Goal: Task Accomplishment & Management: Use online tool/utility

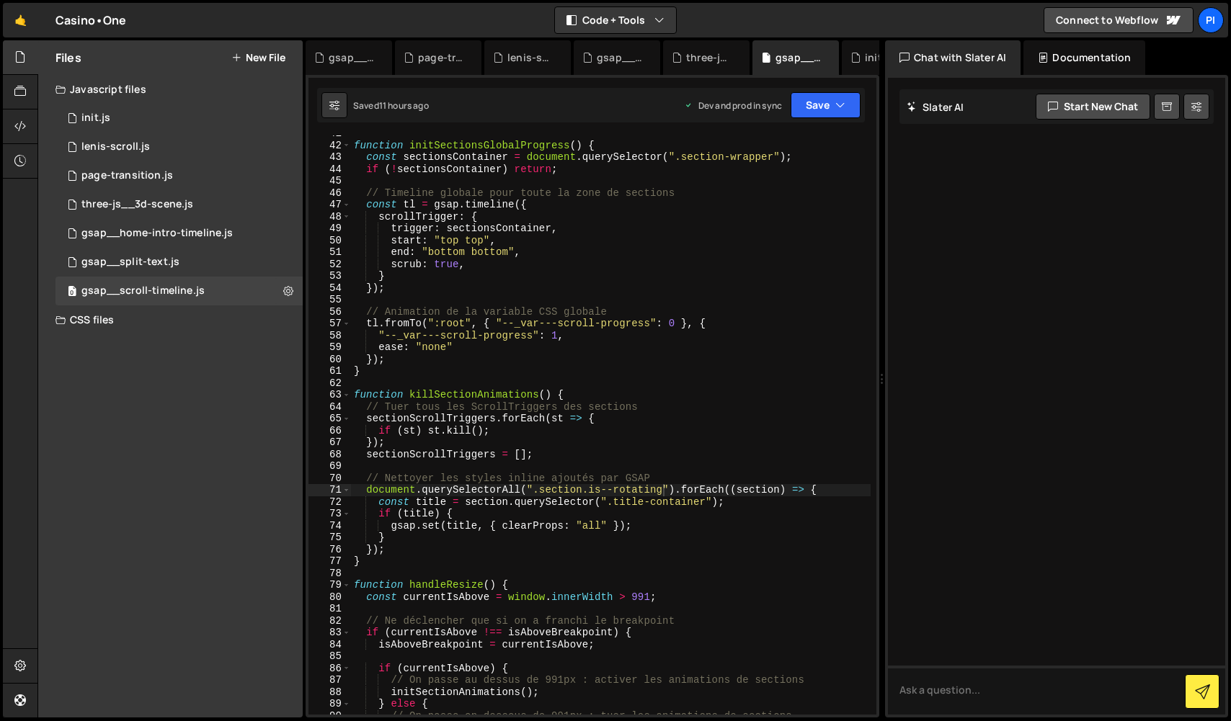
scroll to position [575, 0]
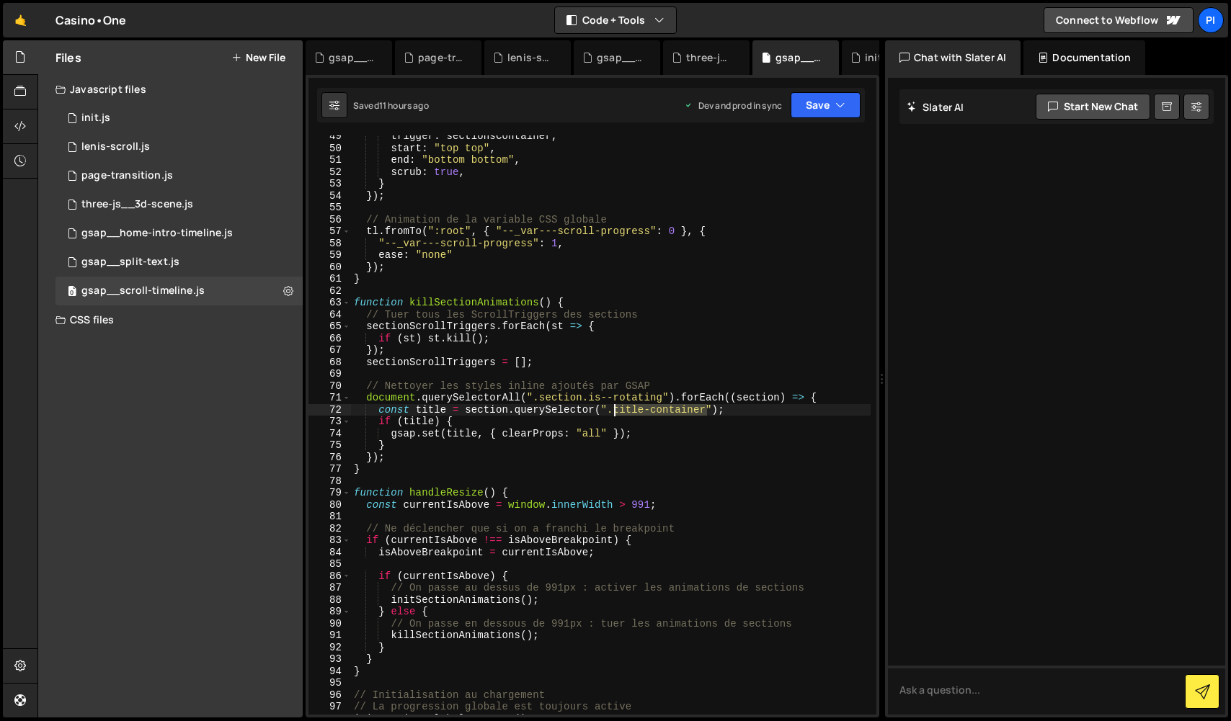
drag, startPoint x: 704, startPoint y: 411, endPoint x: 616, endPoint y: 411, distance: 87.9
click at [616, 411] on div "trigger : sectionsContainer , start : "top top" , end : "bottom bottom" , scrub…" at bounding box center [611, 431] width 520 height 603
paste textarea "rotating-wrapp"
type textarea "const title = section.querySelector(".rotating-wrapper");"
click at [824, 109] on button "Save" at bounding box center [825, 105] width 70 height 26
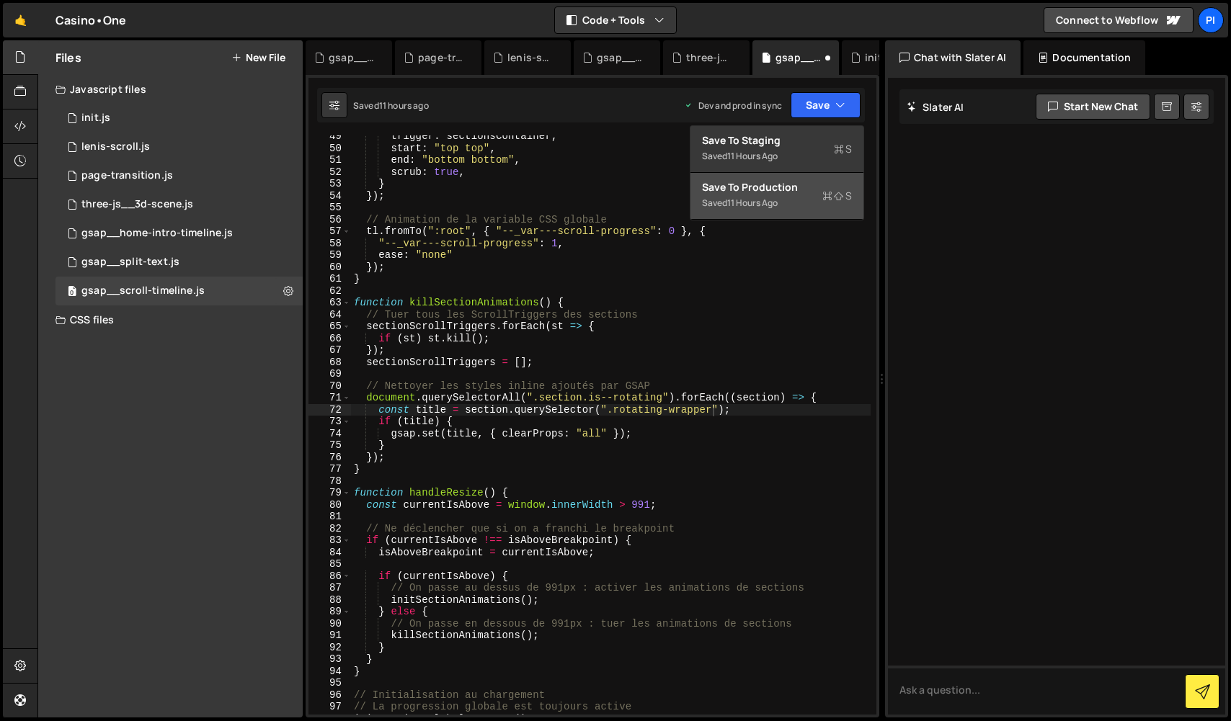
click at [799, 204] on button "Save to Production S Saved 11 hours ago" at bounding box center [776, 196] width 173 height 47
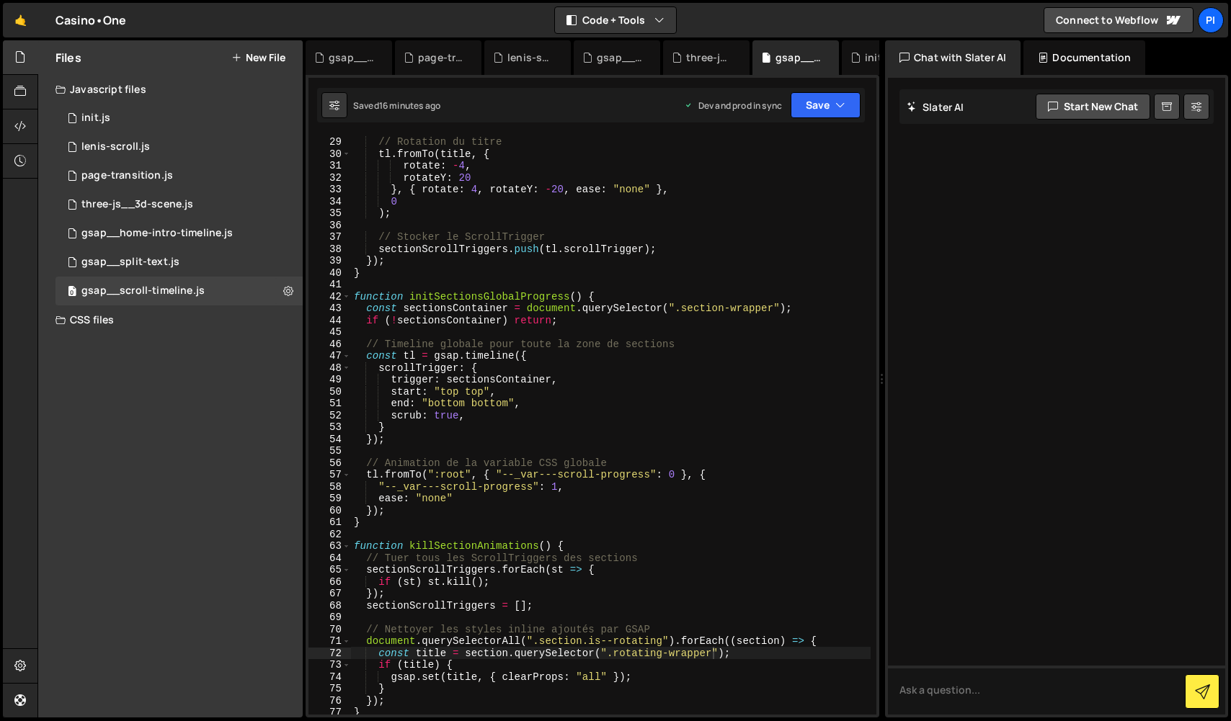
scroll to position [0, 0]
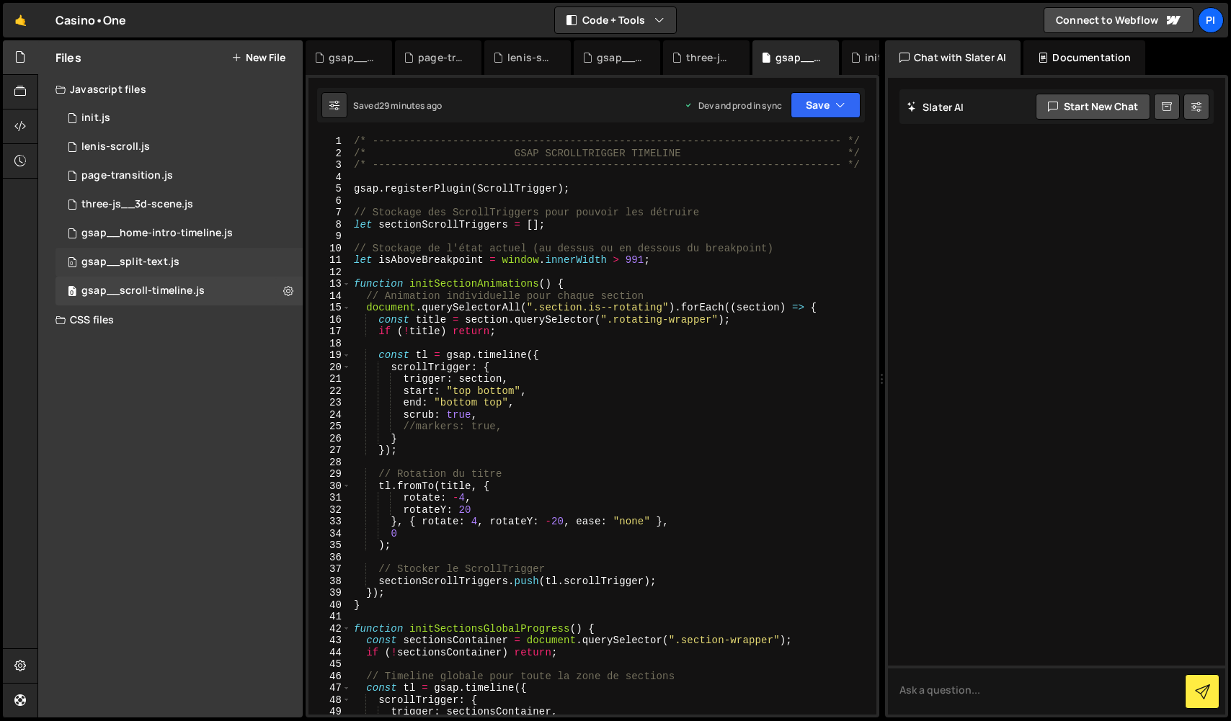
click at [190, 271] on div "0 gsap__split-text.js 0" at bounding box center [181, 262] width 252 height 29
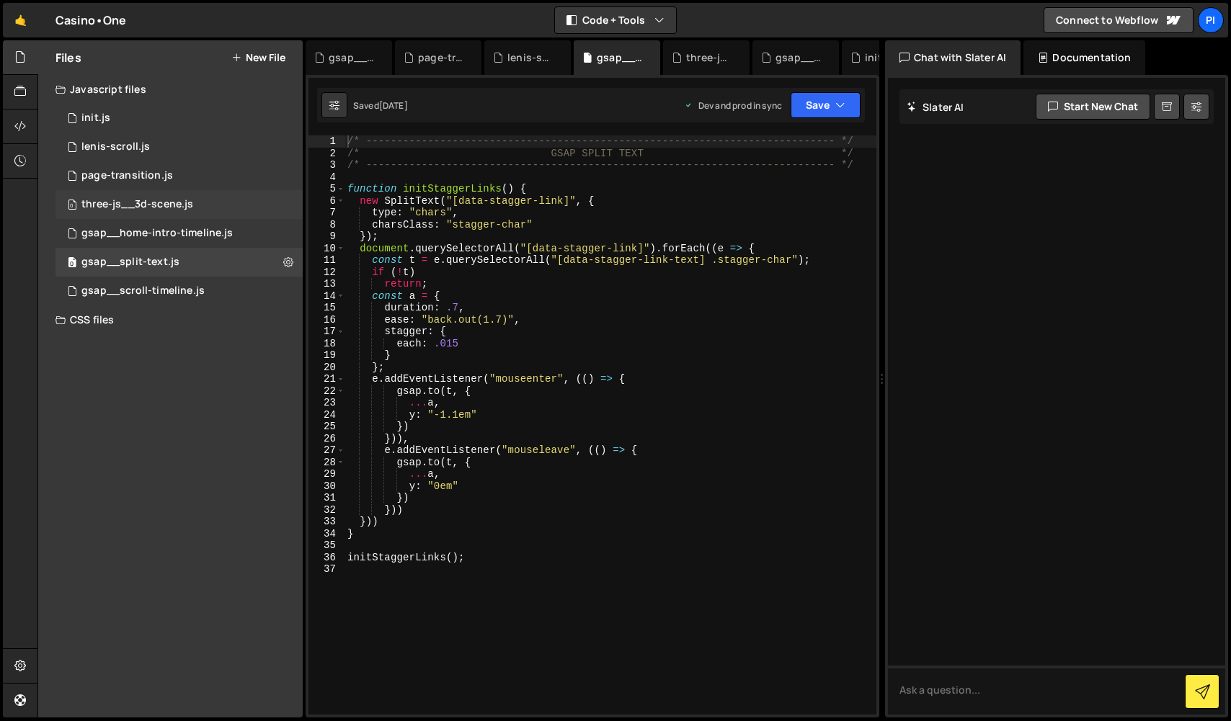
click at [215, 216] on div "0 three-js__3d-scene.js 0" at bounding box center [181, 204] width 252 height 29
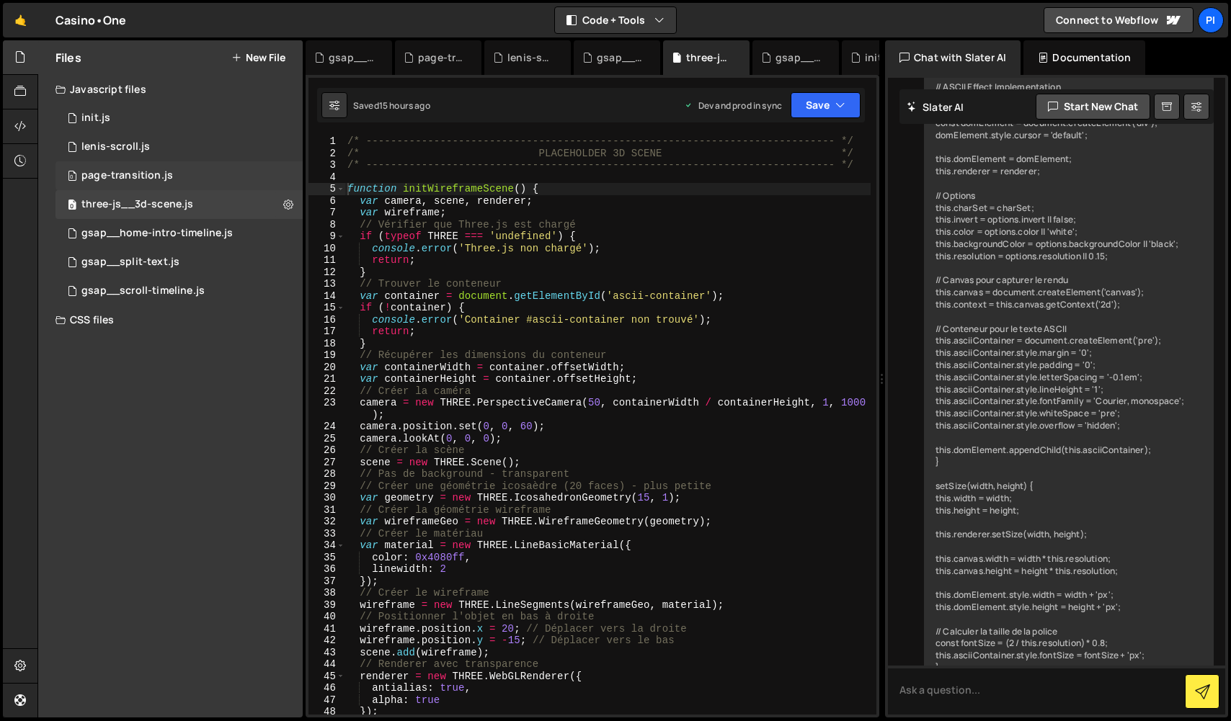
click at [210, 190] on div "0 page-transition.js 0" at bounding box center [181, 175] width 252 height 29
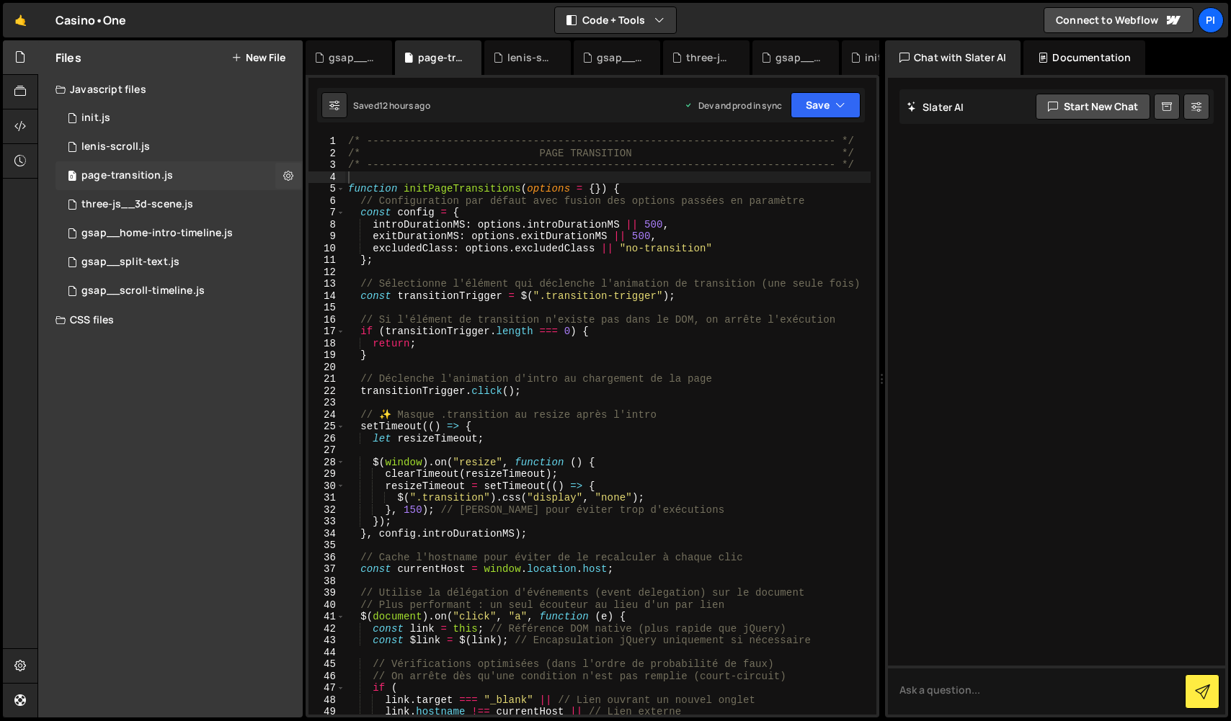
click at [203, 166] on div "0 page-transition.js 0" at bounding box center [181, 175] width 252 height 29
click at [208, 151] on div "0 lenis-scroll.js 0" at bounding box center [181, 147] width 252 height 29
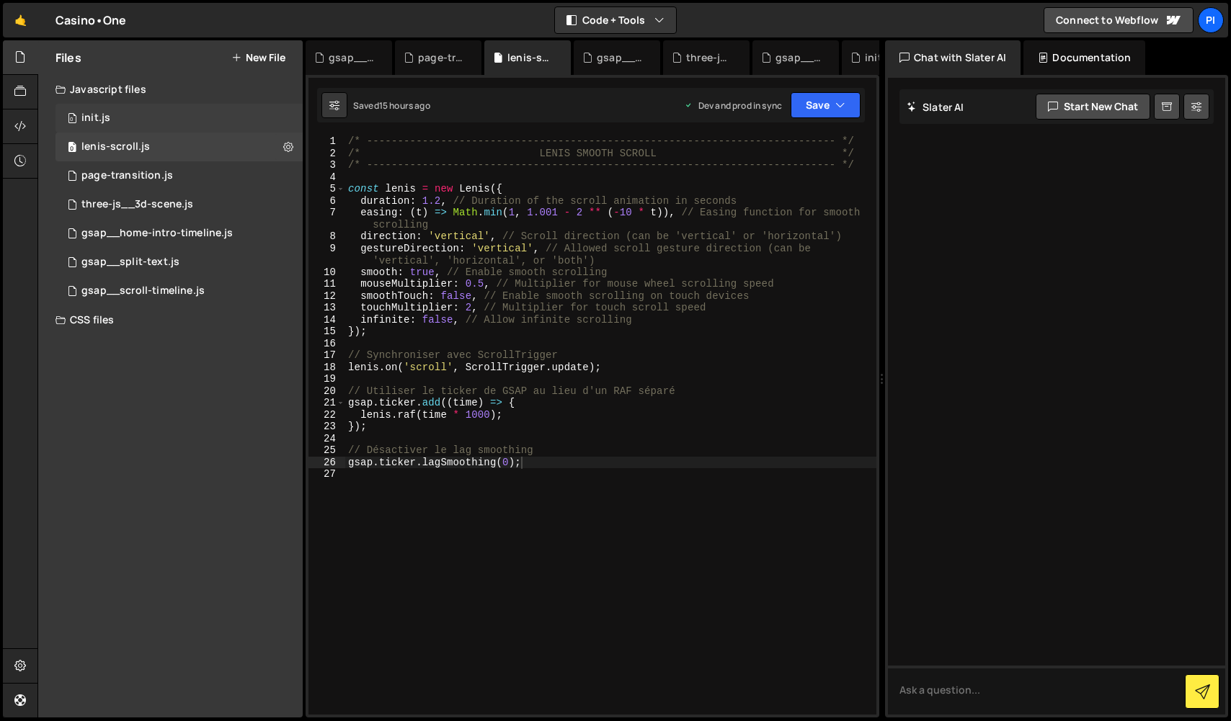
click at [161, 121] on div "0 init.js 0" at bounding box center [181, 118] width 252 height 29
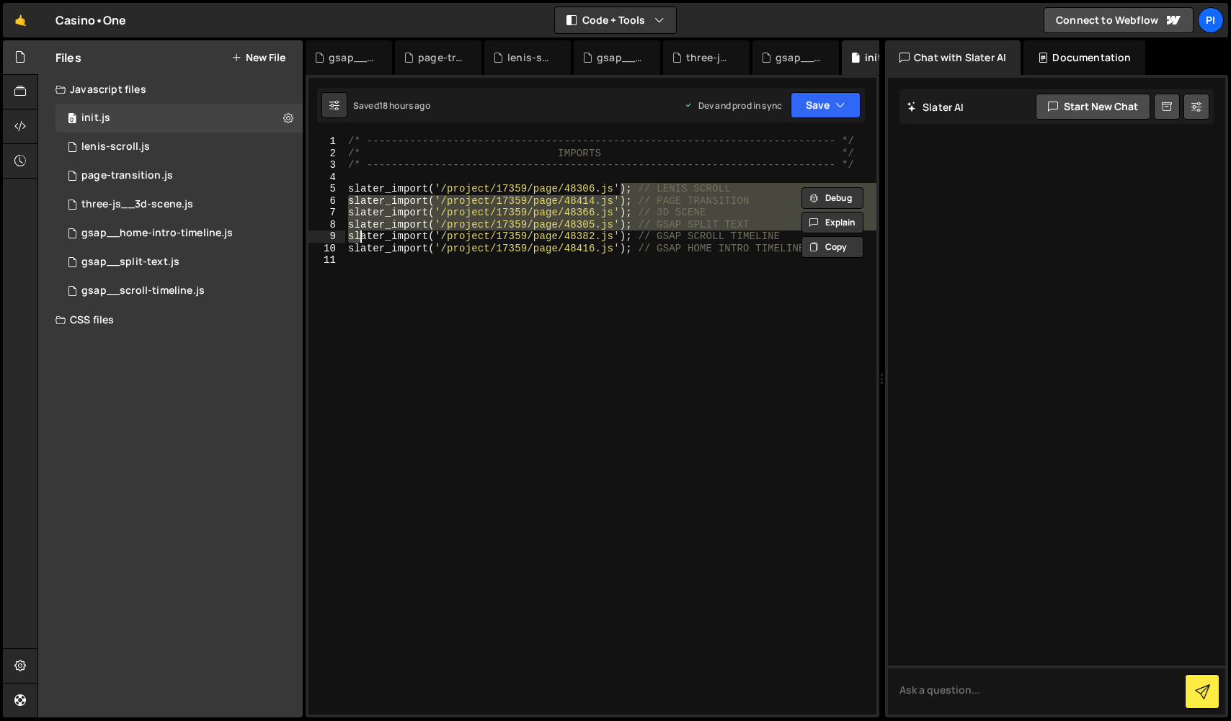
click at [370, 277] on div "/* ----------------------------------------------------------------------------…" at bounding box center [610, 436] width 531 height 603
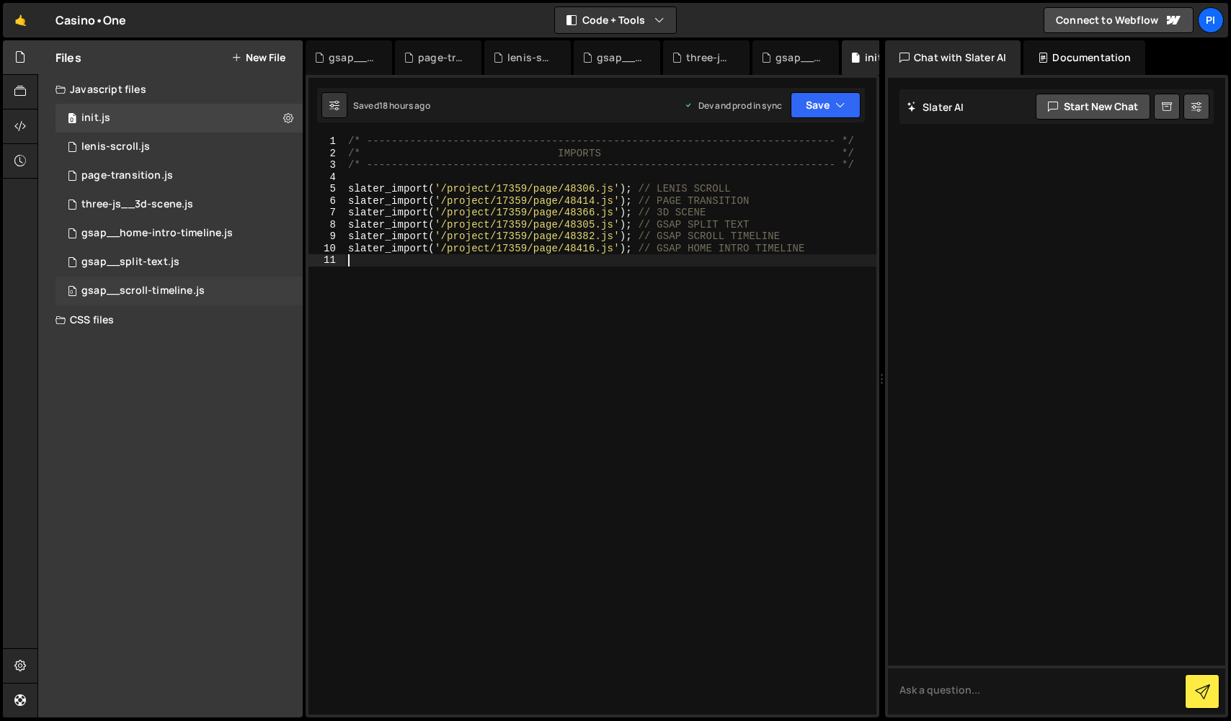
click at [106, 289] on div "gsap__scroll-timeline.js" at bounding box center [142, 291] width 123 height 13
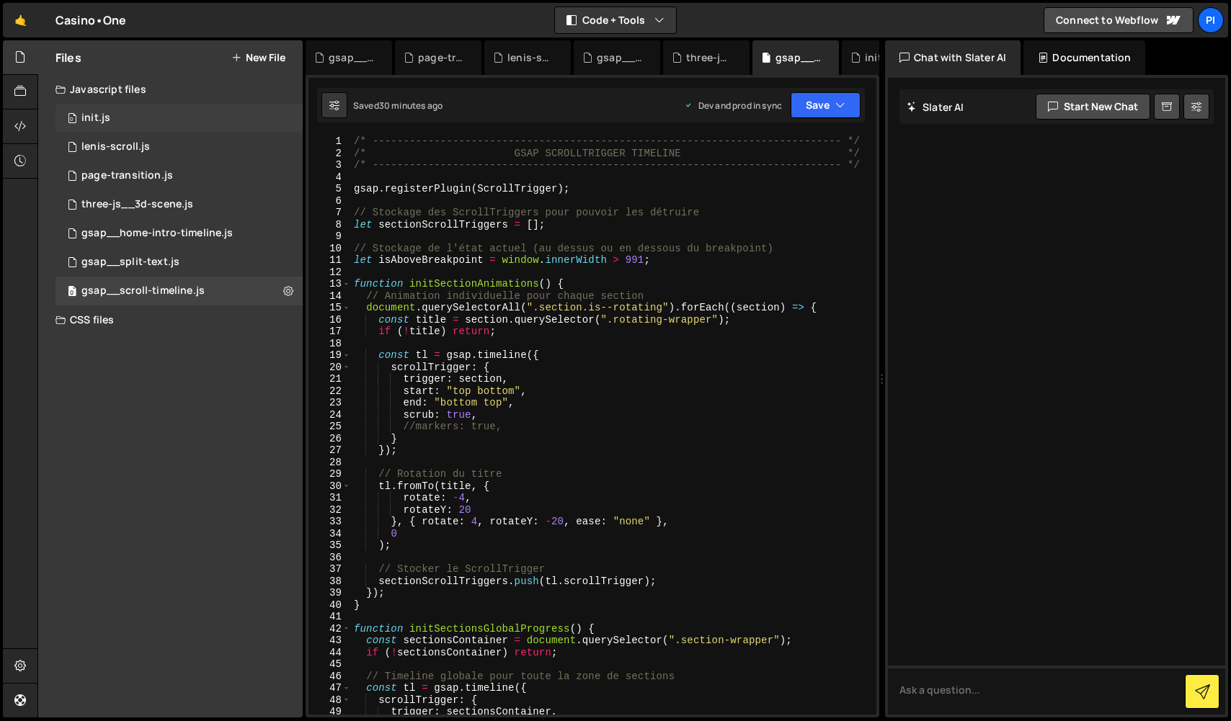
click at [140, 110] on div "0 init.js 0" at bounding box center [181, 118] width 252 height 29
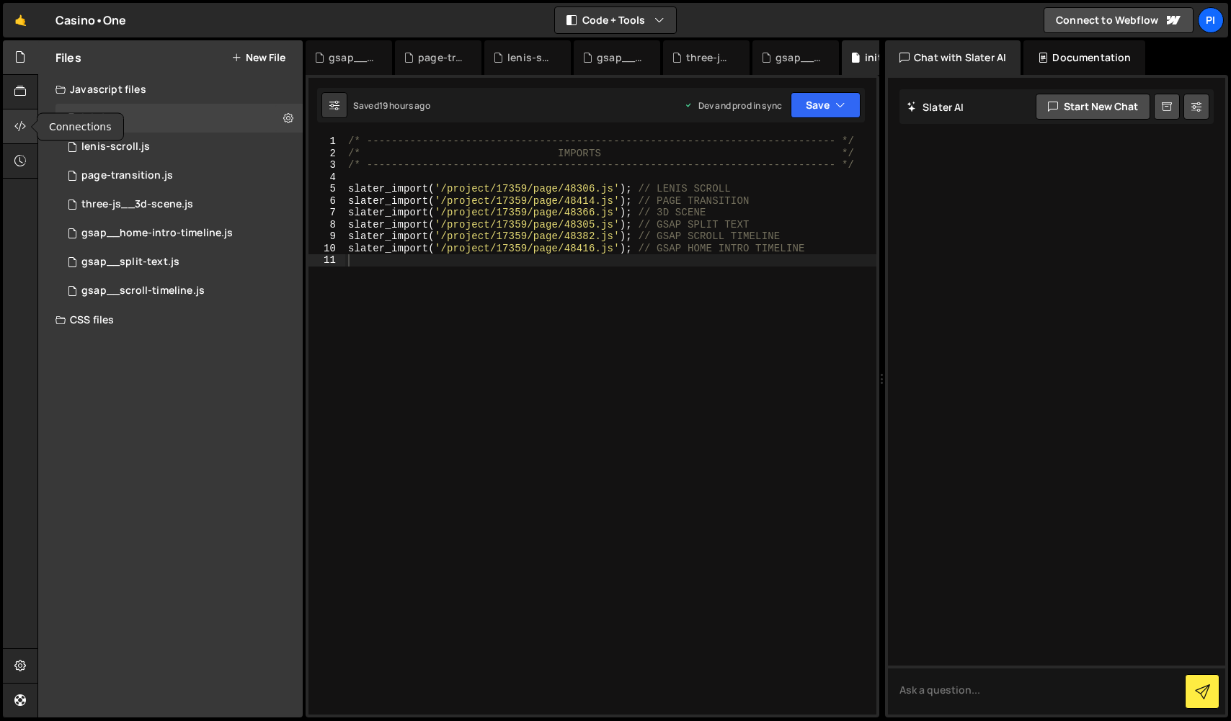
click at [27, 130] on div at bounding box center [20, 127] width 35 height 35
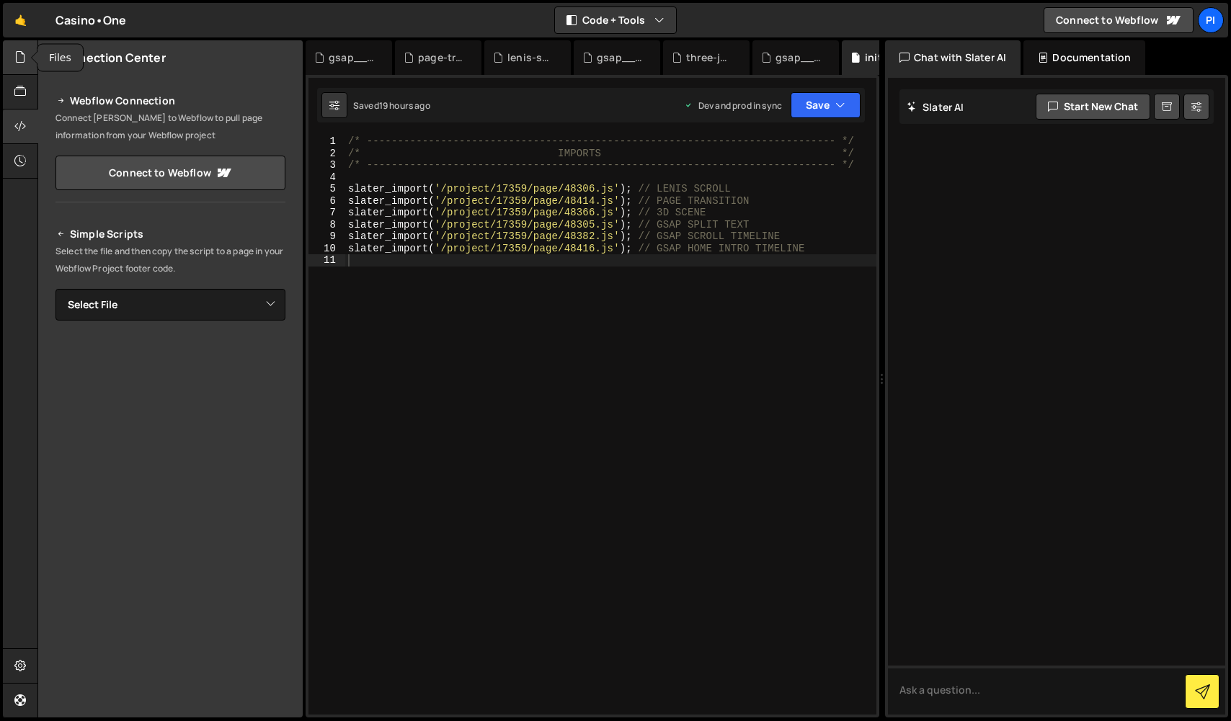
click at [27, 58] on div at bounding box center [20, 57] width 35 height 35
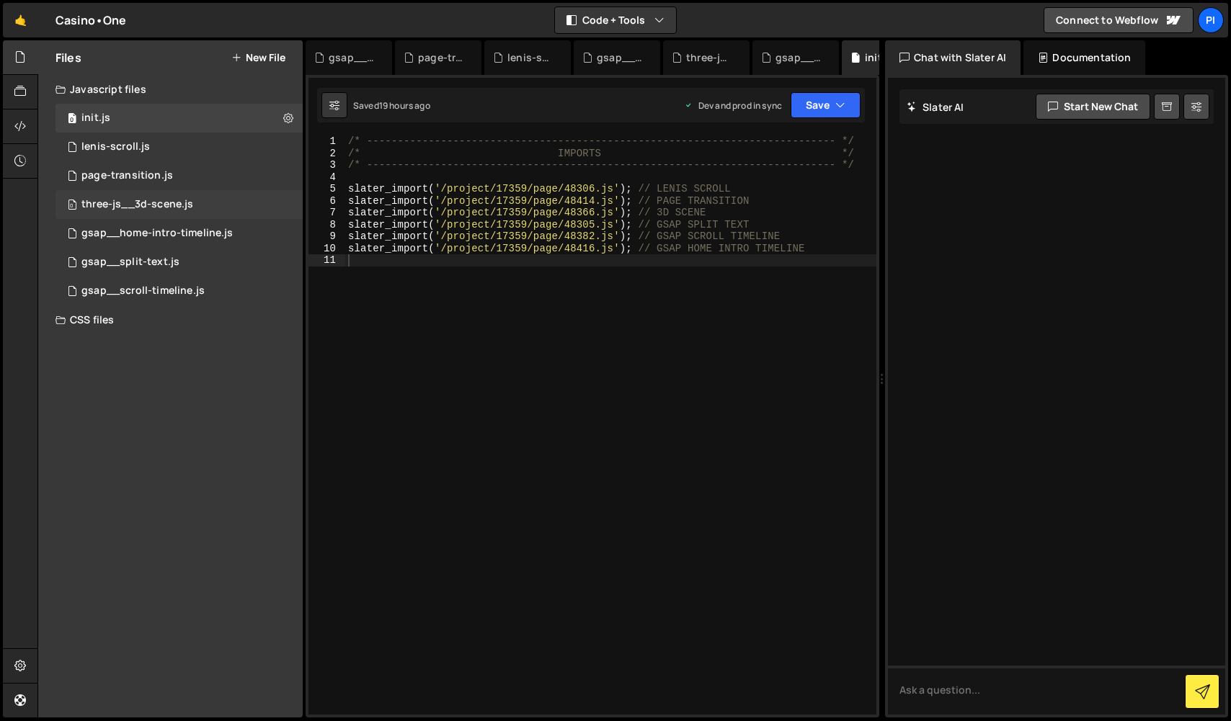
click at [147, 210] on div "three-js__3d-scene.js" at bounding box center [137, 204] width 112 height 13
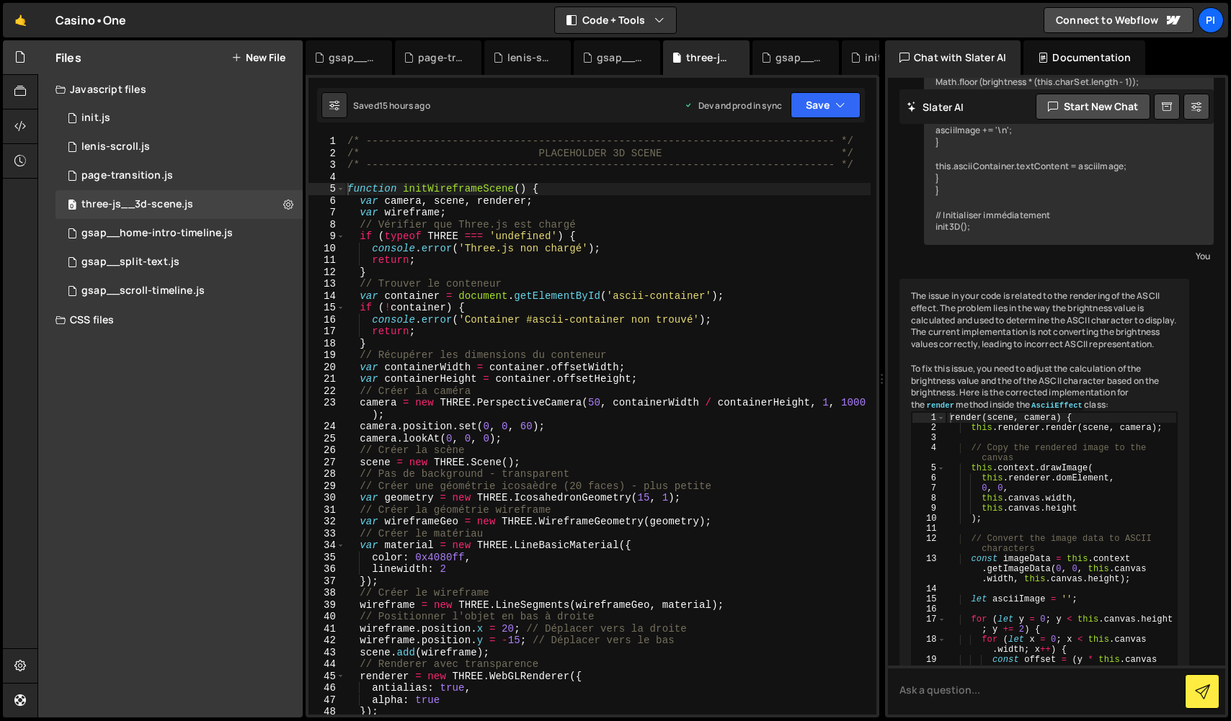
scroll to position [5807, 0]
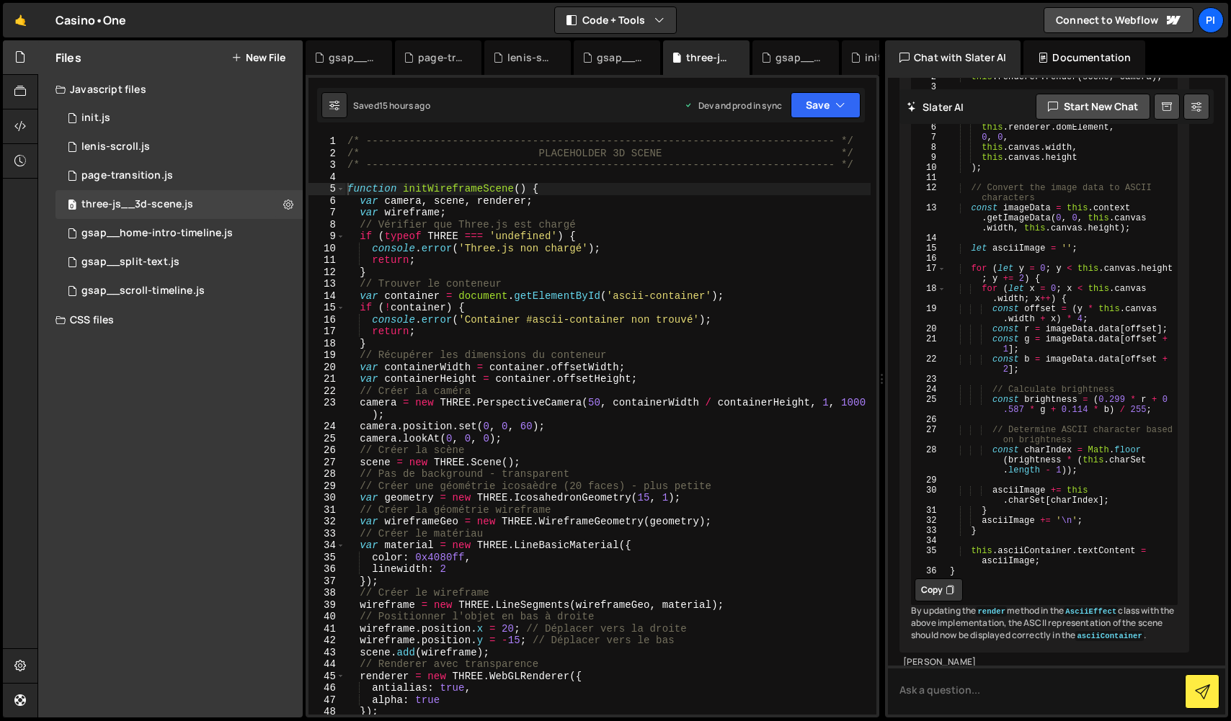
click at [508, 321] on div "/* ----------------------------------------------------------------------------…" at bounding box center [607, 436] width 526 height 603
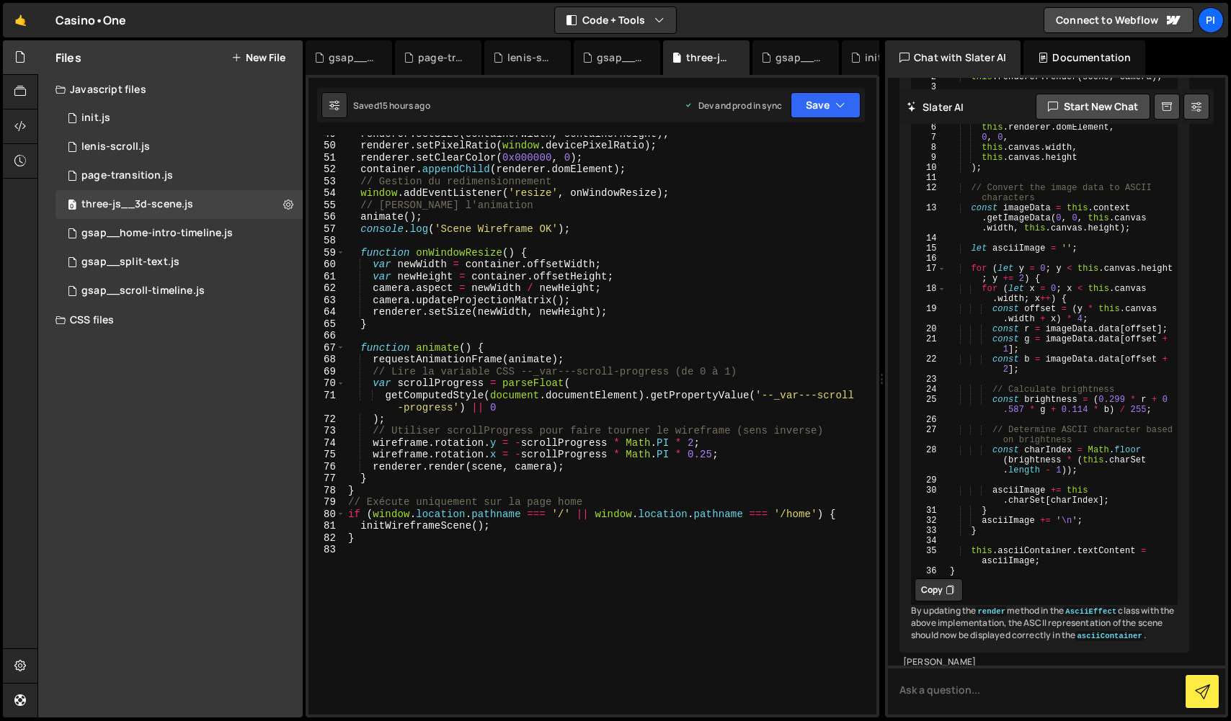
scroll to position [590, 0]
type textarea "// Trouver le conteneur"
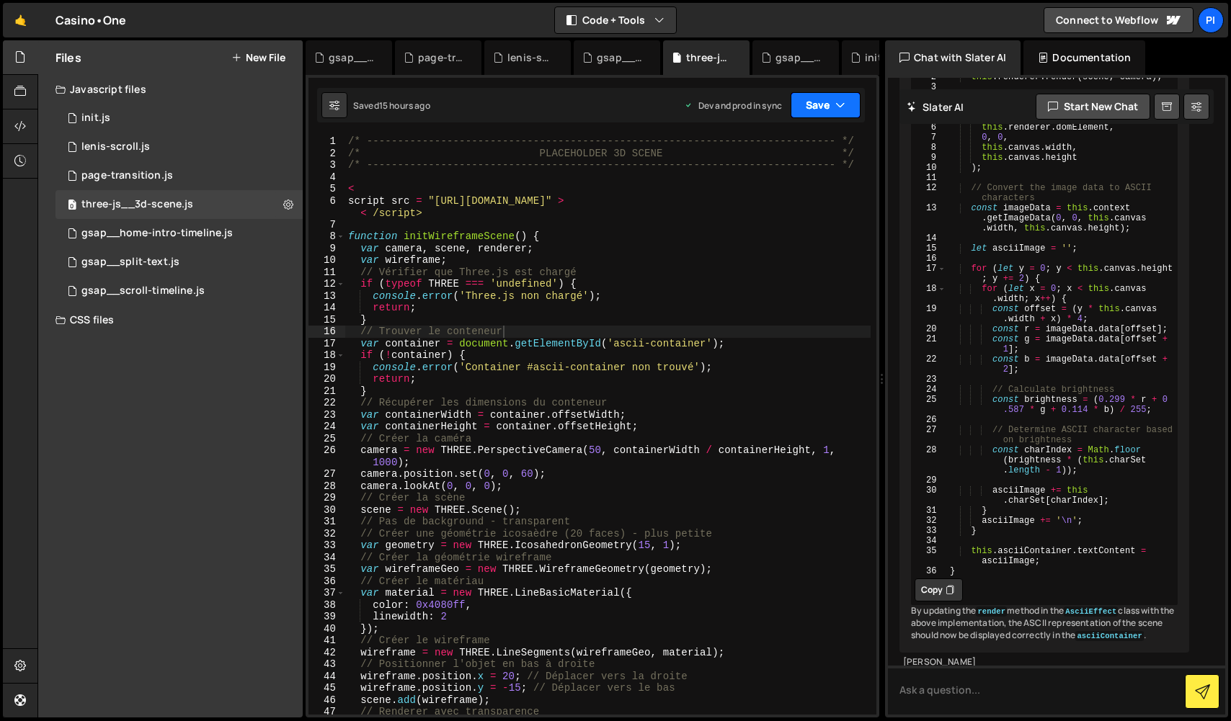
click at [846, 105] on button "Save" at bounding box center [825, 105] width 70 height 26
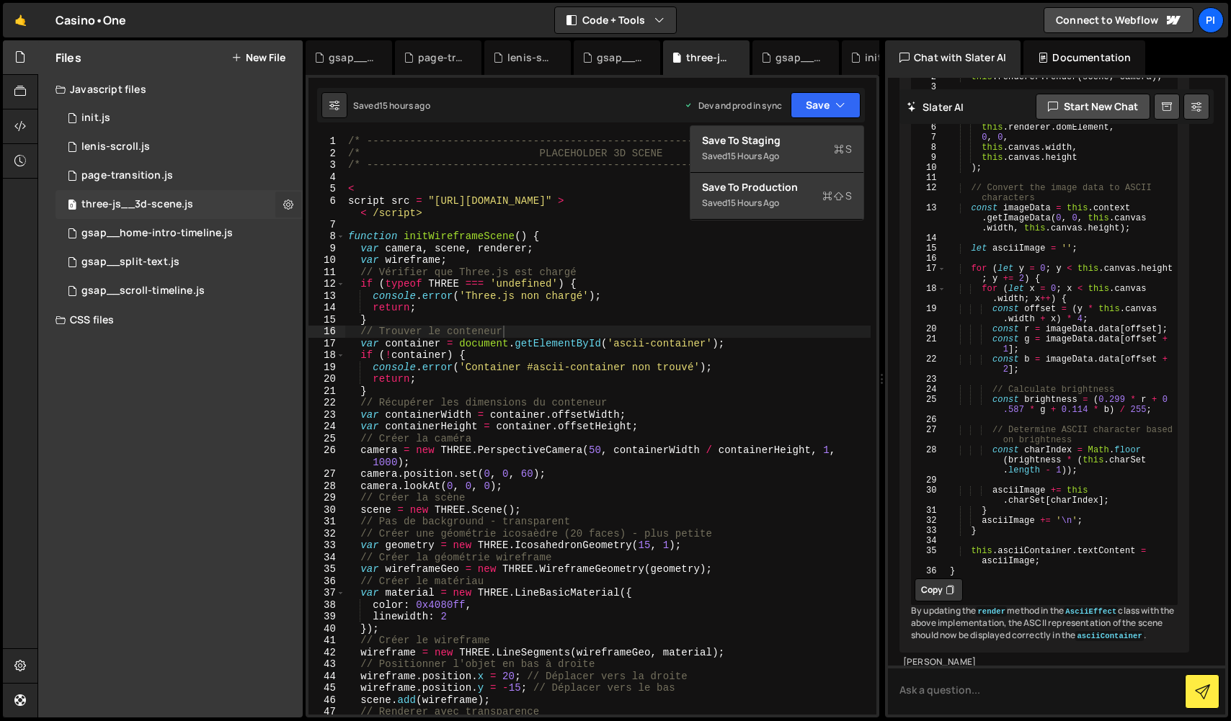
click at [289, 209] on icon at bounding box center [288, 204] width 10 height 14
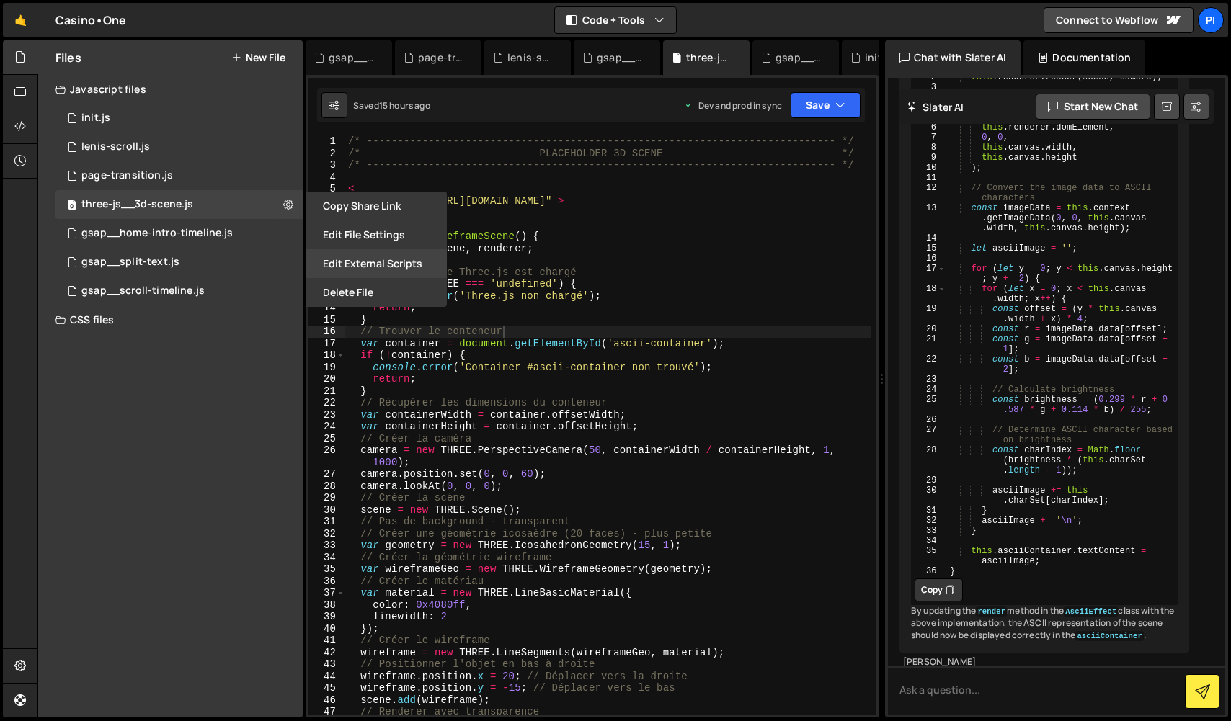
click at [394, 267] on button "Edit External Scripts" at bounding box center [376, 263] width 141 height 29
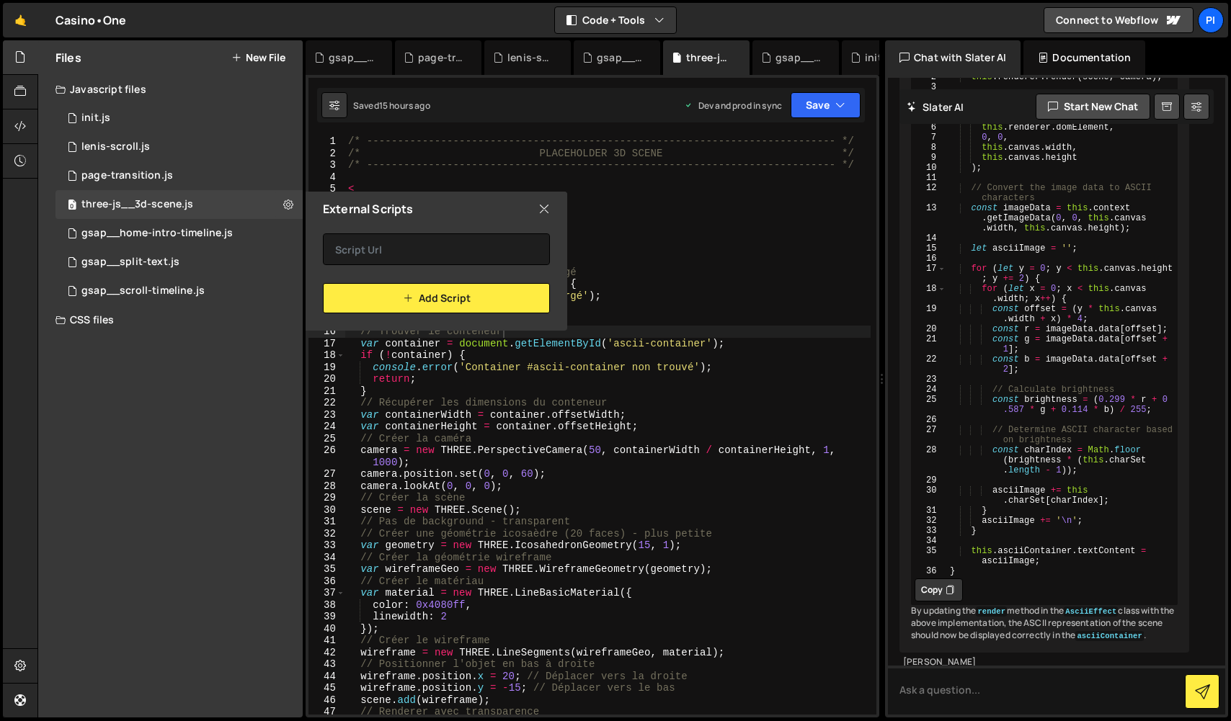
click at [545, 215] on icon at bounding box center [544, 209] width 12 height 16
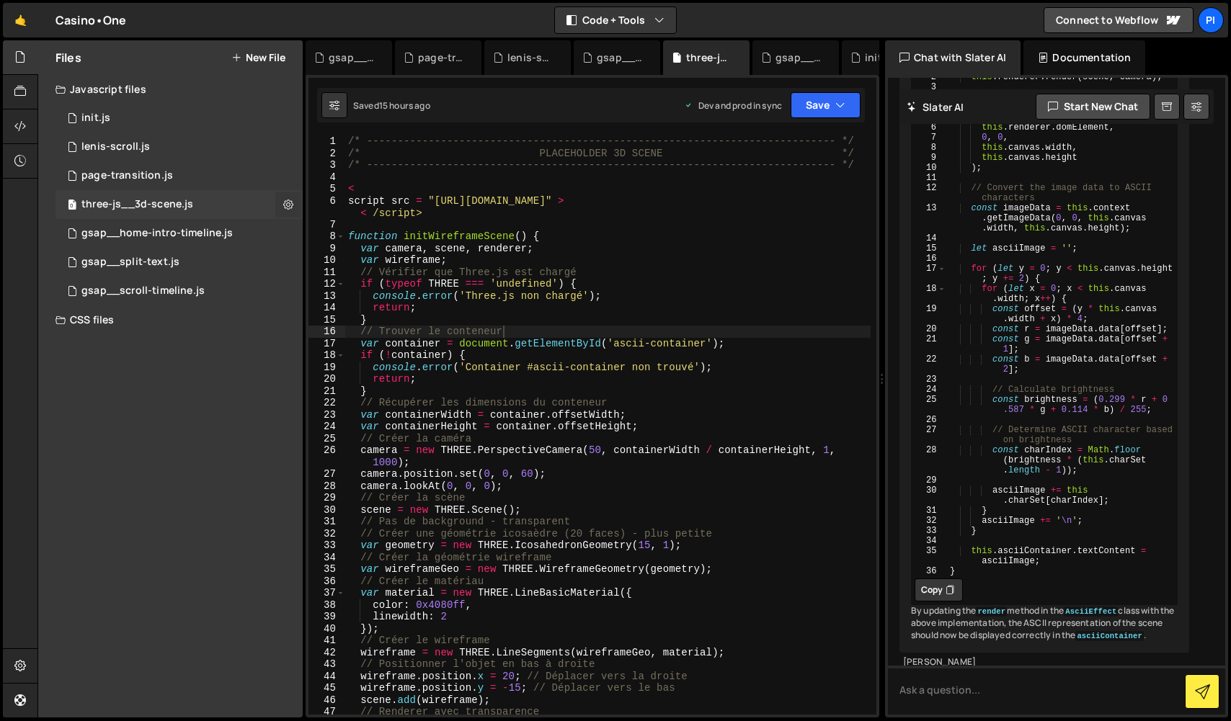
click at [295, 202] on button at bounding box center [288, 205] width 26 height 26
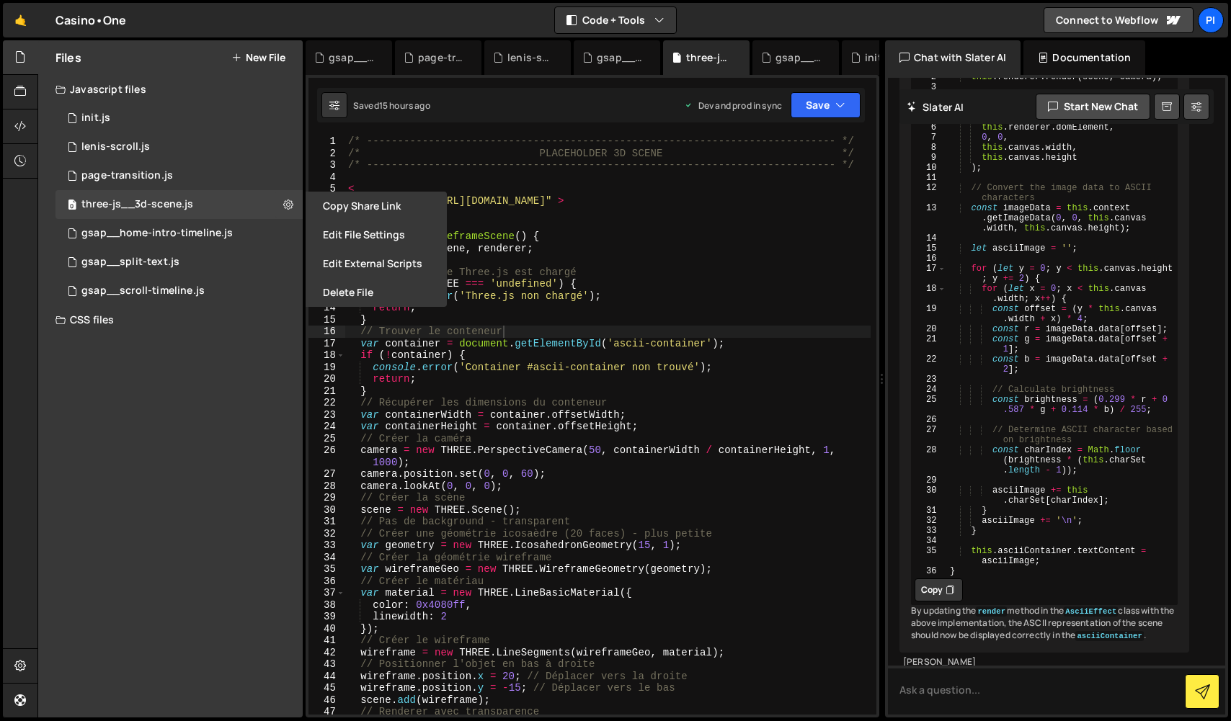
click at [497, 328] on div "/* ----------------------------------------------------------------------------…" at bounding box center [607, 436] width 525 height 603
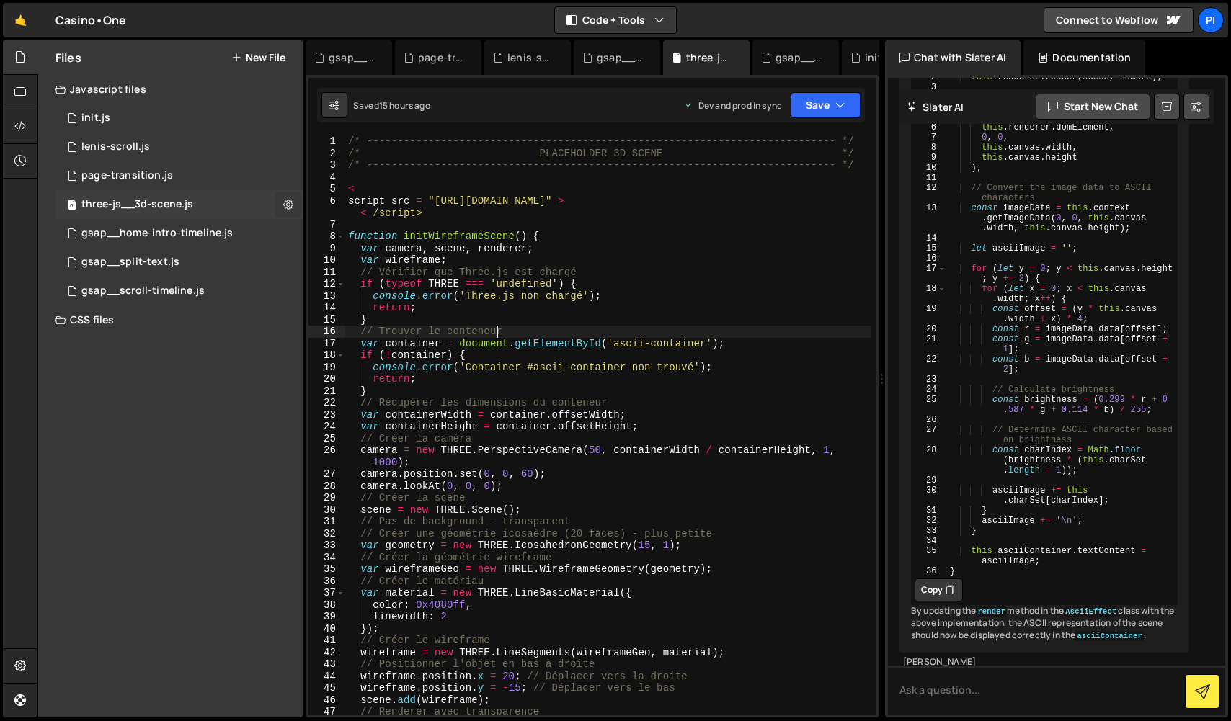
click at [289, 203] on icon at bounding box center [288, 204] width 10 height 14
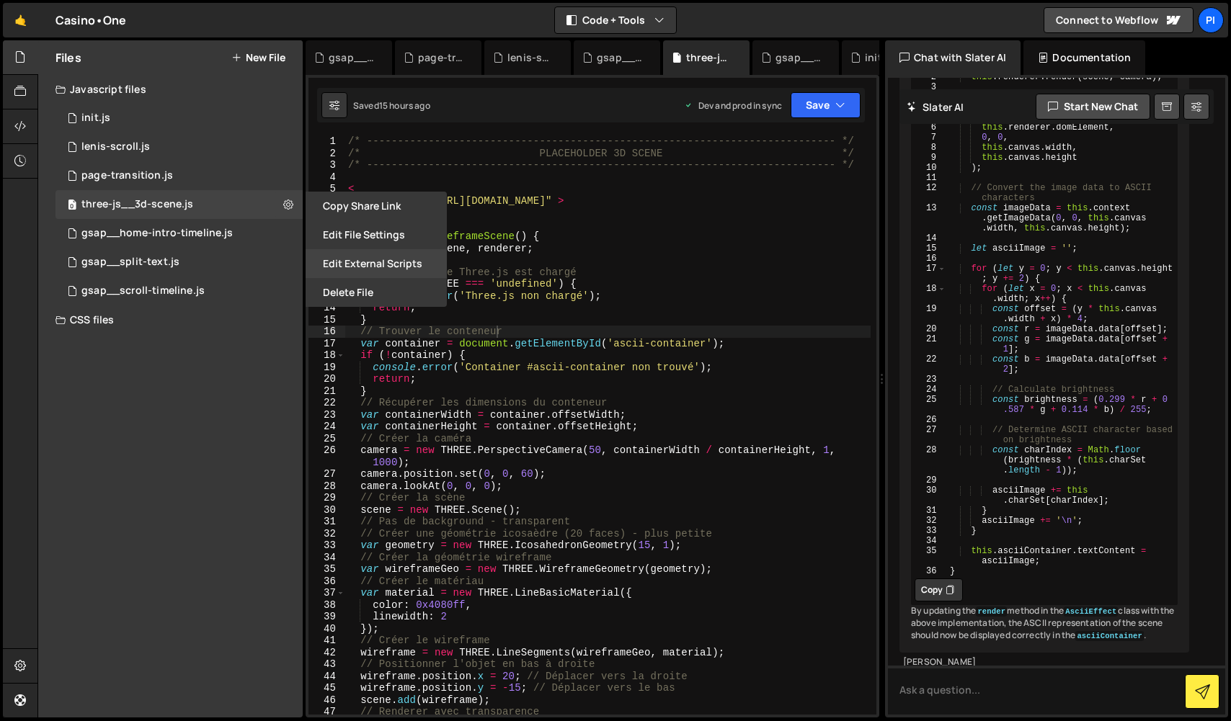
click at [340, 260] on button "Edit External Scripts" at bounding box center [376, 263] width 141 height 29
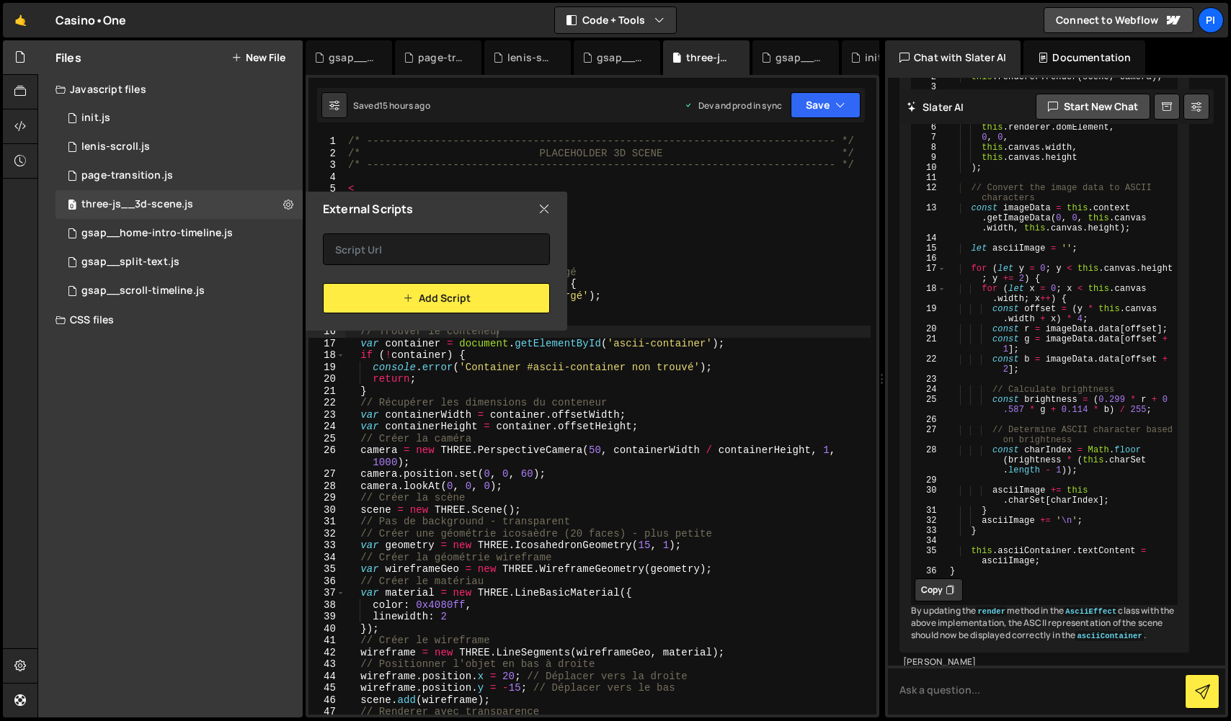
click at [545, 208] on icon at bounding box center [544, 209] width 12 height 16
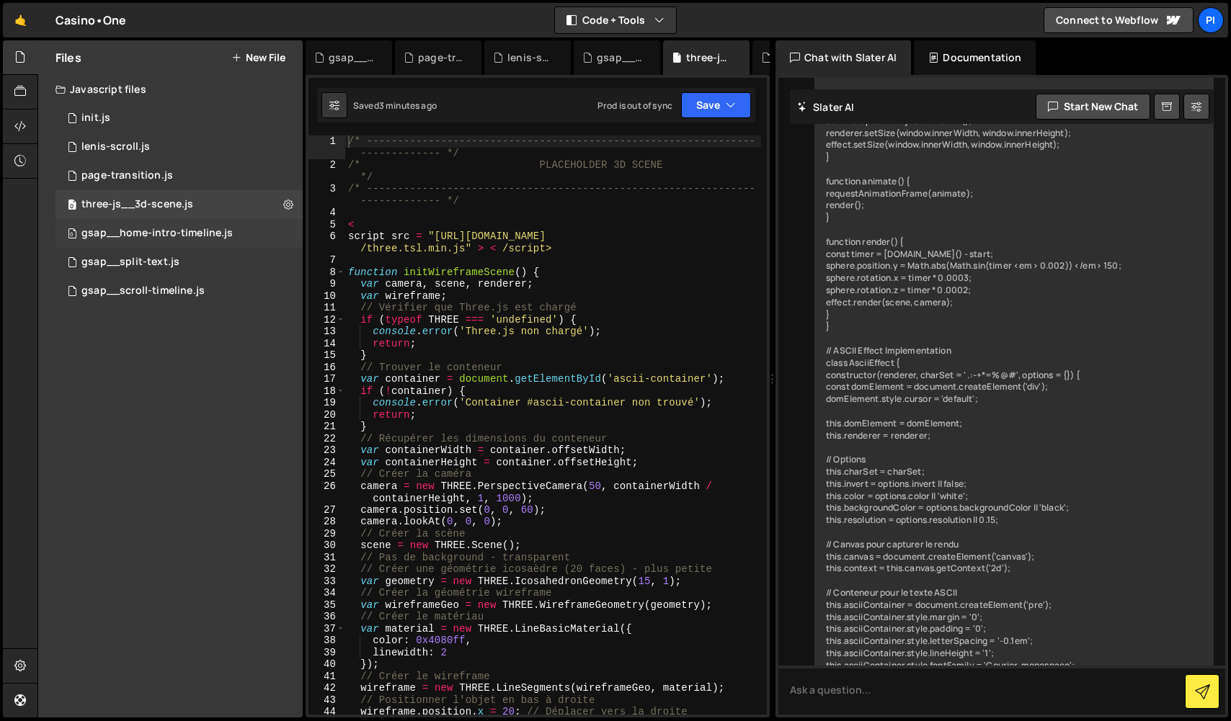
scroll to position [5580, 0]
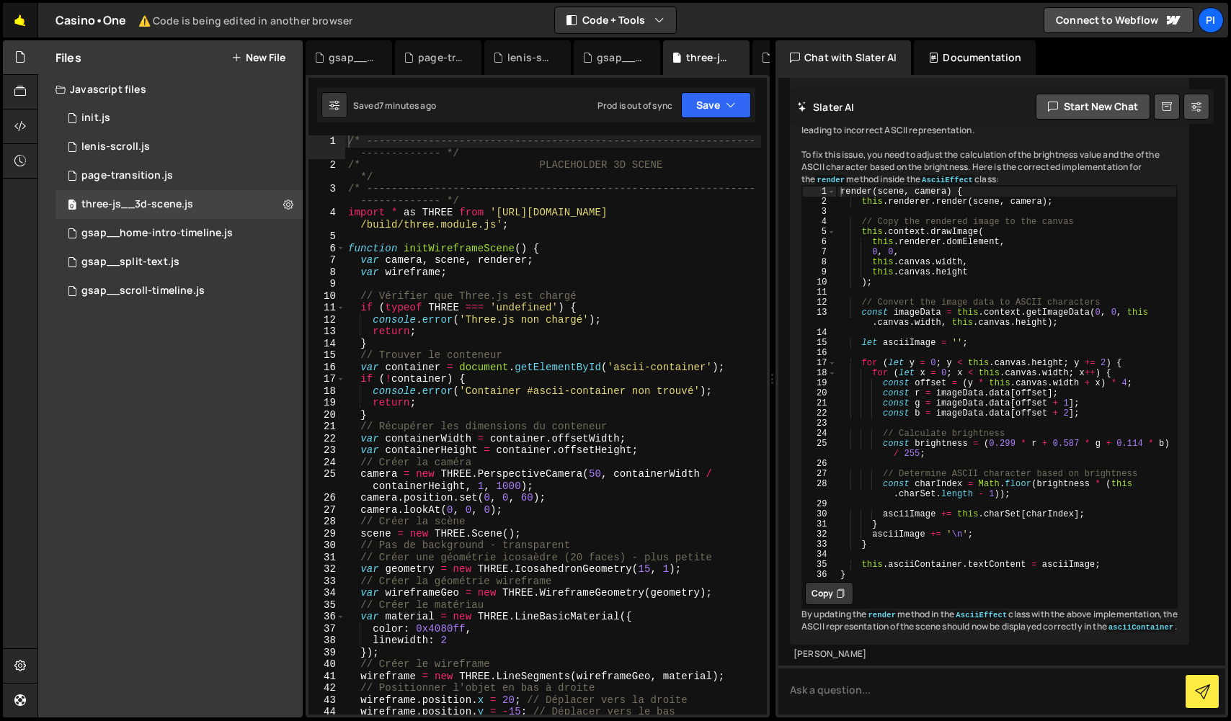
click at [23, 25] on link "🤙" at bounding box center [20, 20] width 35 height 35
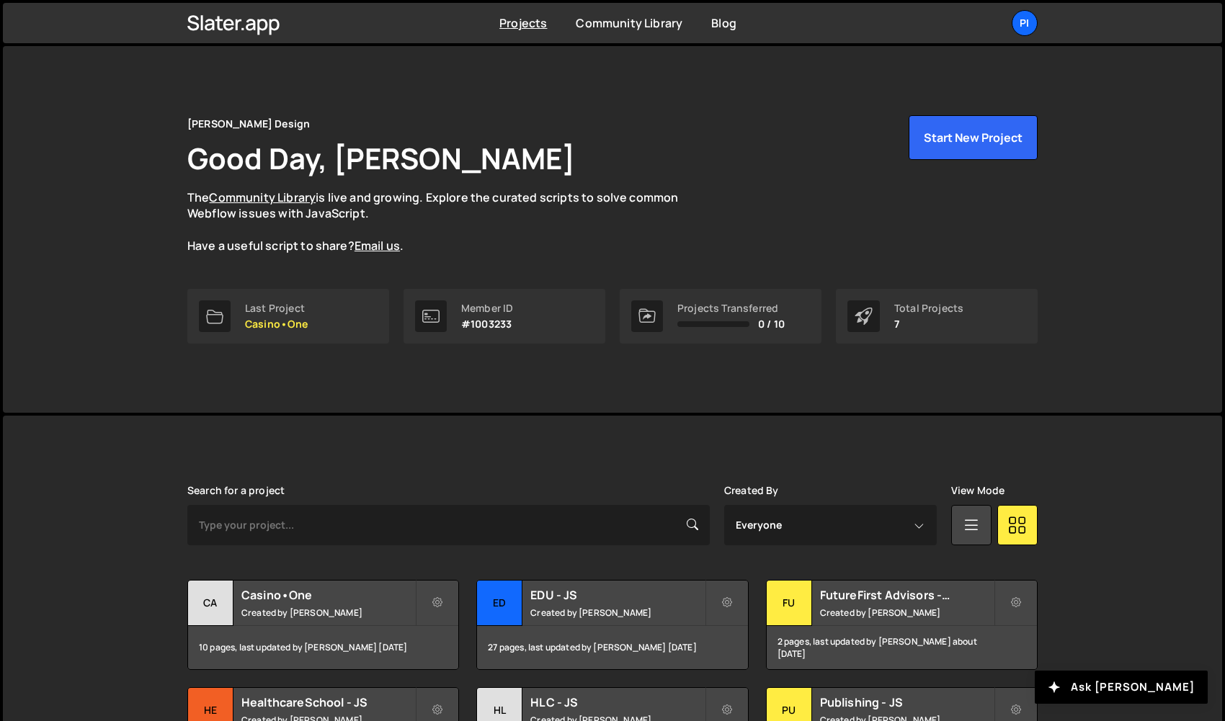
scroll to position [235, 0]
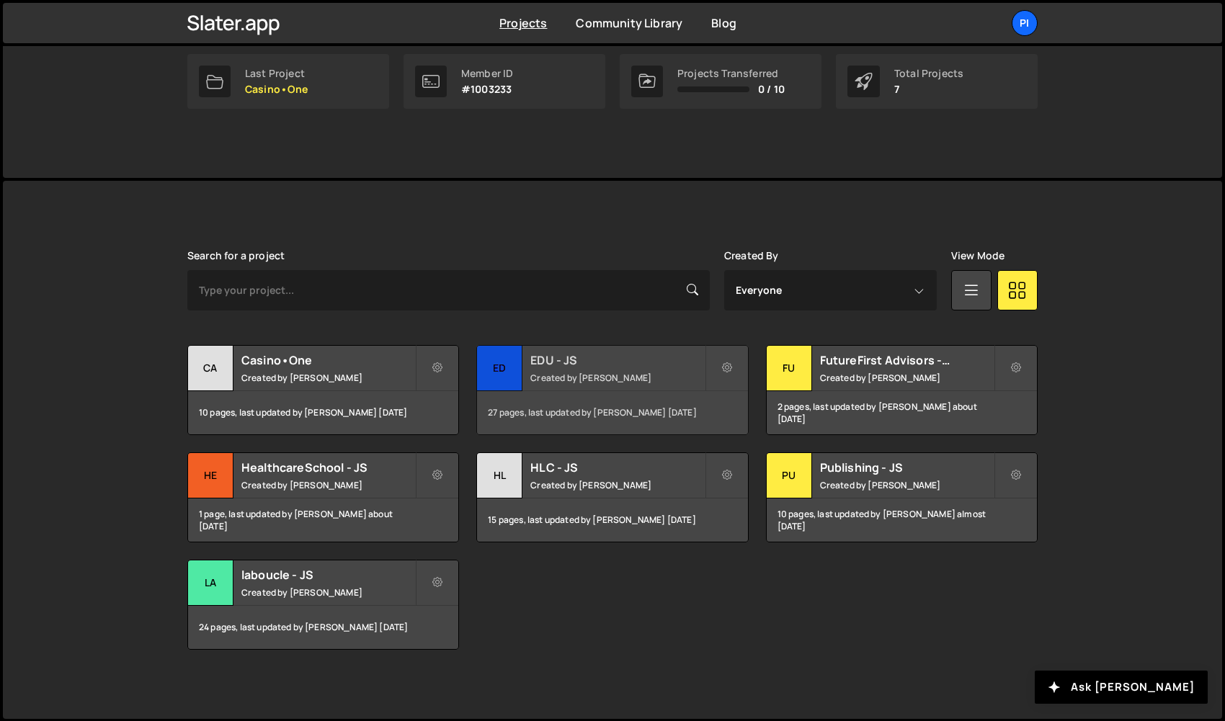
click at [500, 365] on div "ED" at bounding box center [499, 368] width 45 height 45
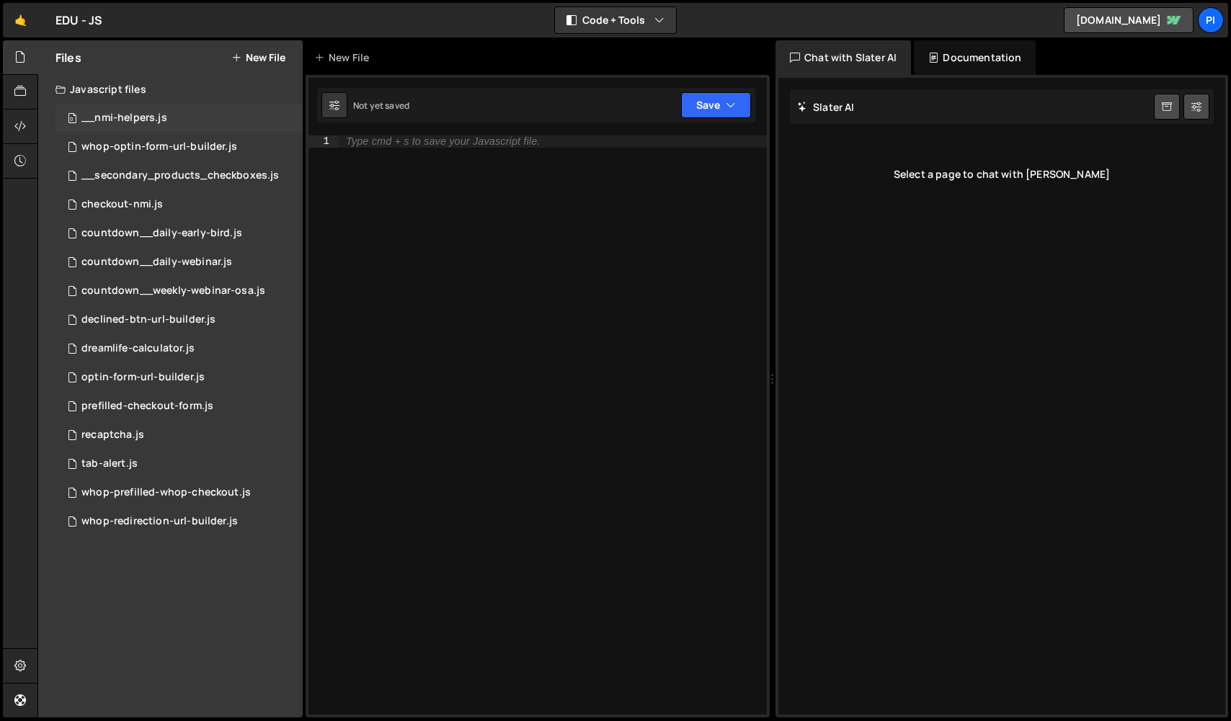
click at [168, 117] on div "0 __nmi-helpers.js 0" at bounding box center [178, 118] width 247 height 29
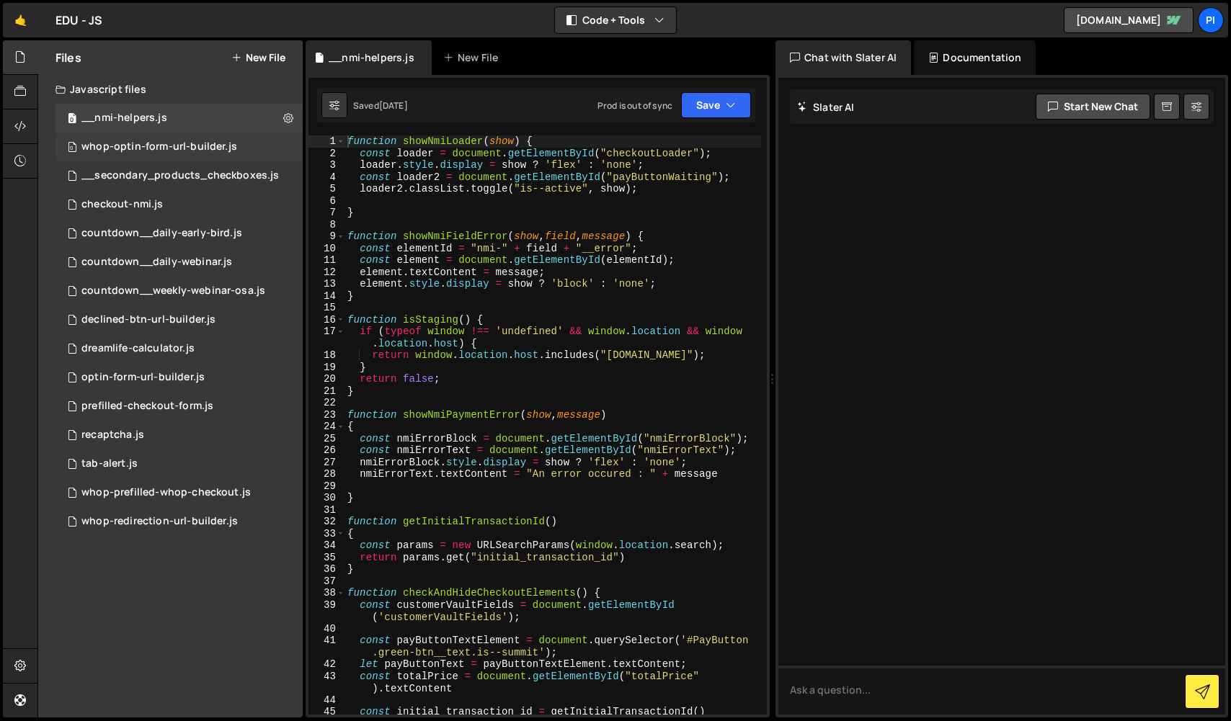
click at [149, 151] on div "whop-optin-form-url-builder.js" at bounding box center [159, 147] width 156 height 13
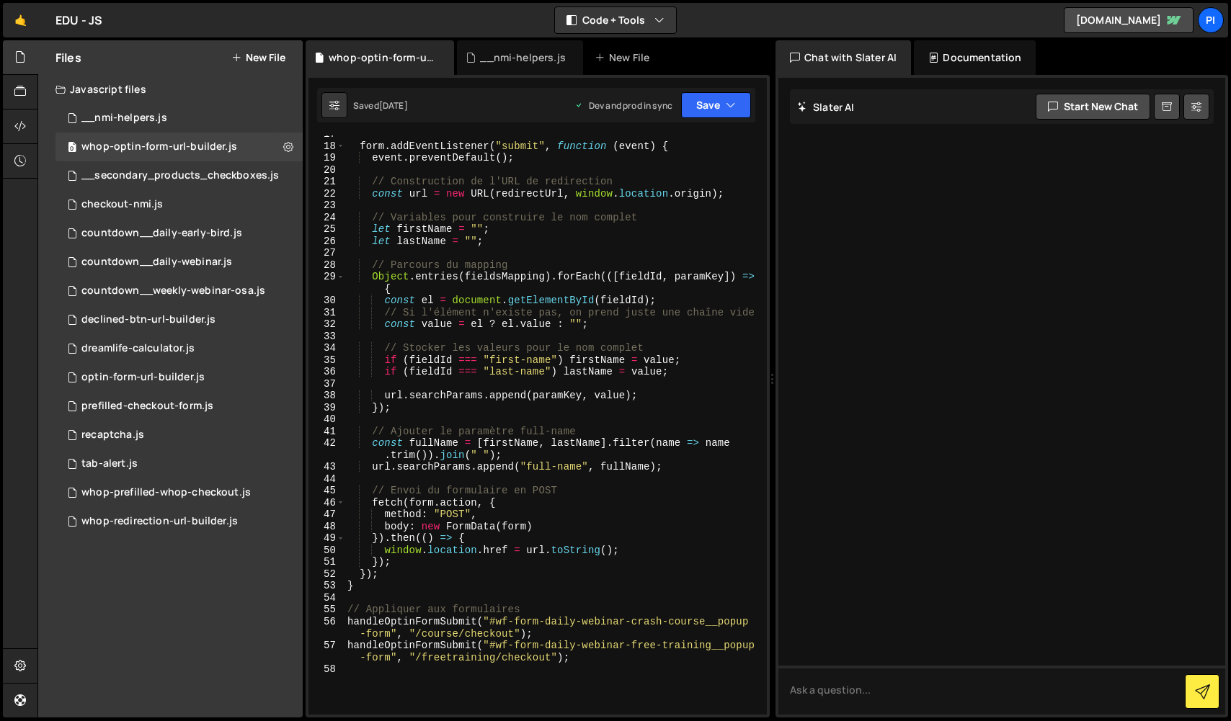
scroll to position [441, 0]
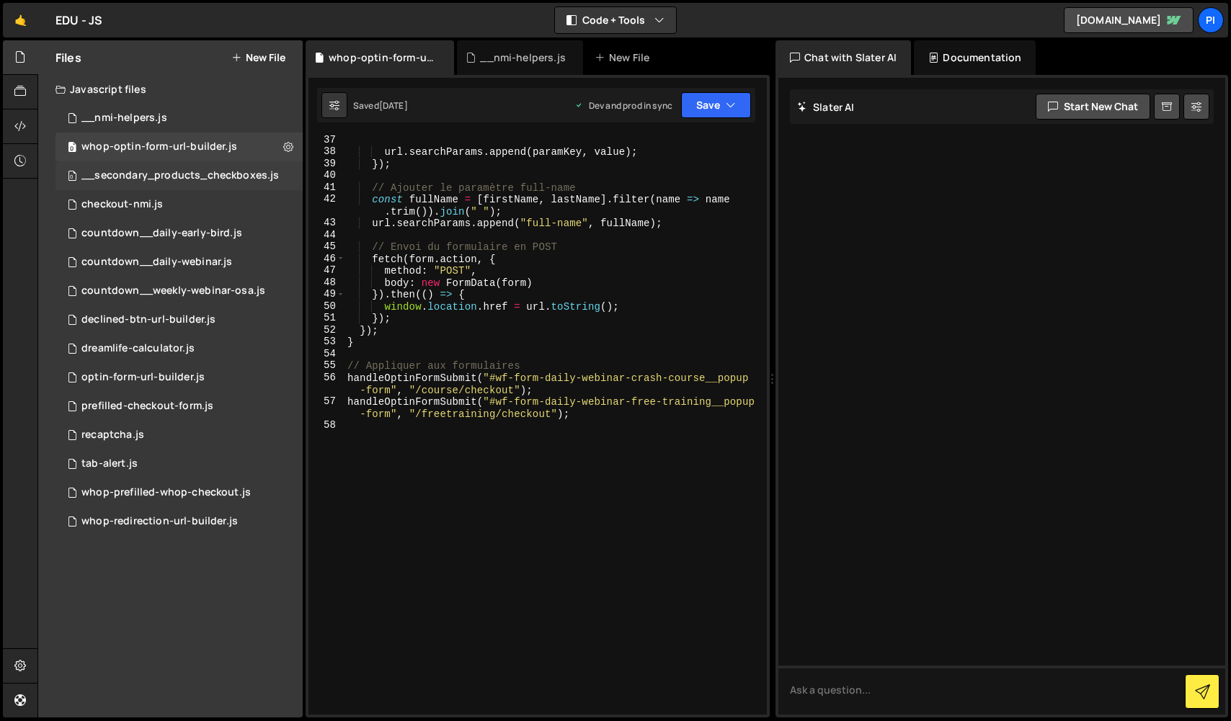
click at [141, 181] on div "__secondary_products_checkboxes.js" at bounding box center [179, 175] width 197 height 13
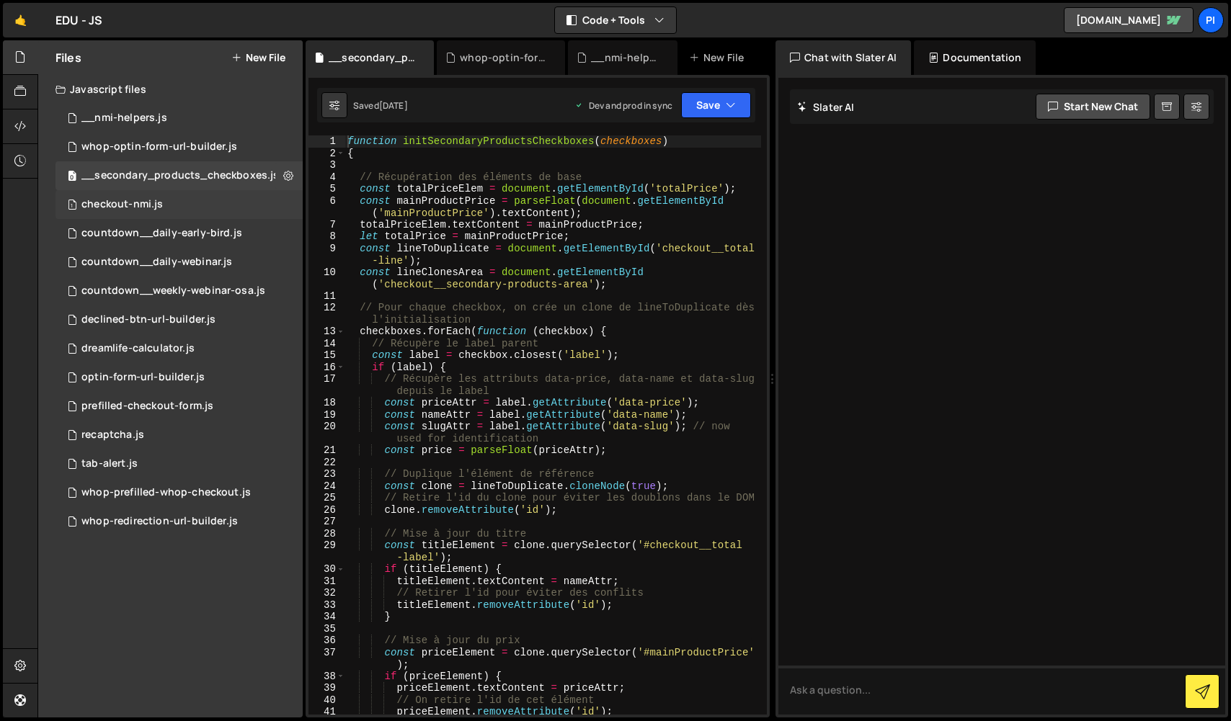
click at [141, 205] on div "checkout-nmi.js" at bounding box center [121, 204] width 81 height 13
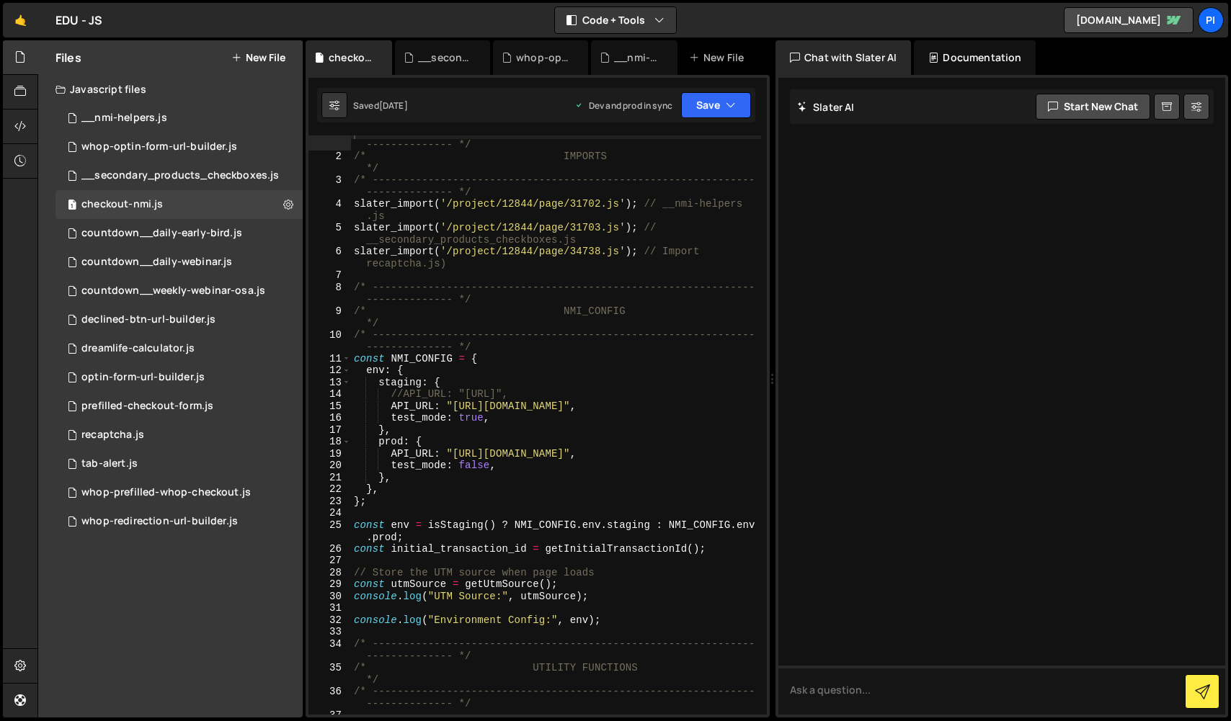
scroll to position [9, 0]
click at [114, 419] on div "1 prefilled-checkout-form.js 0" at bounding box center [178, 406] width 247 height 29
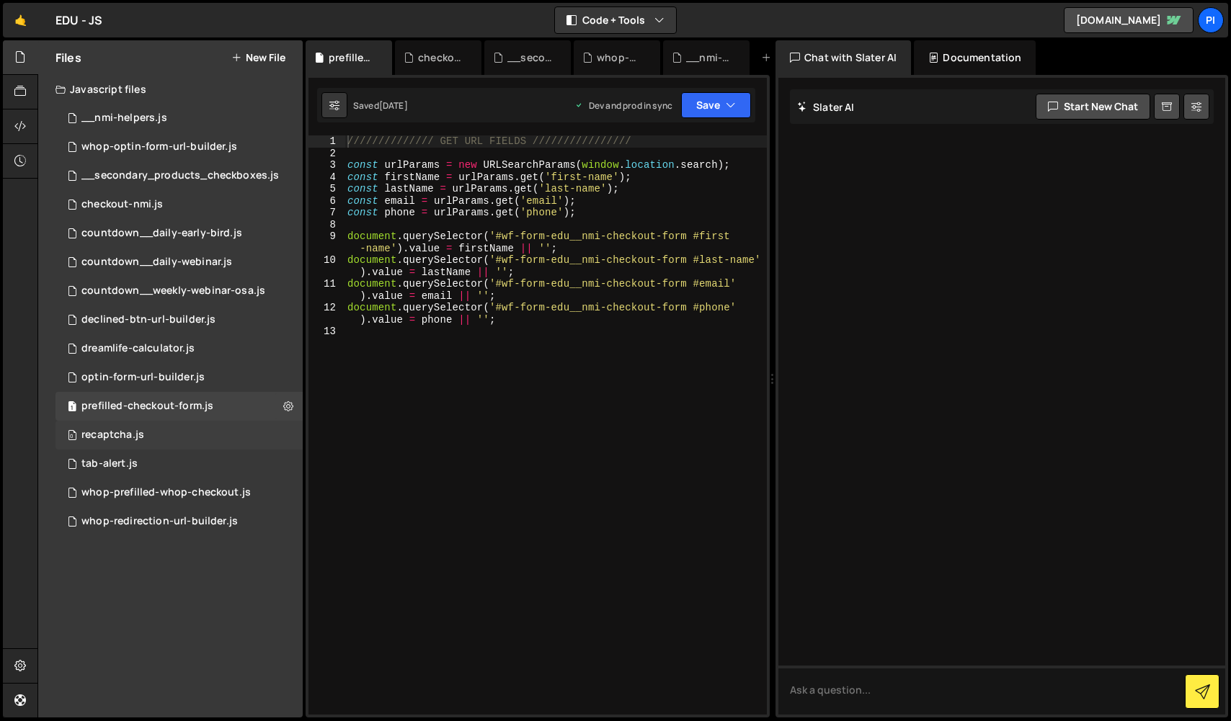
click at [114, 438] on div "recaptcha.js" at bounding box center [112, 435] width 63 height 13
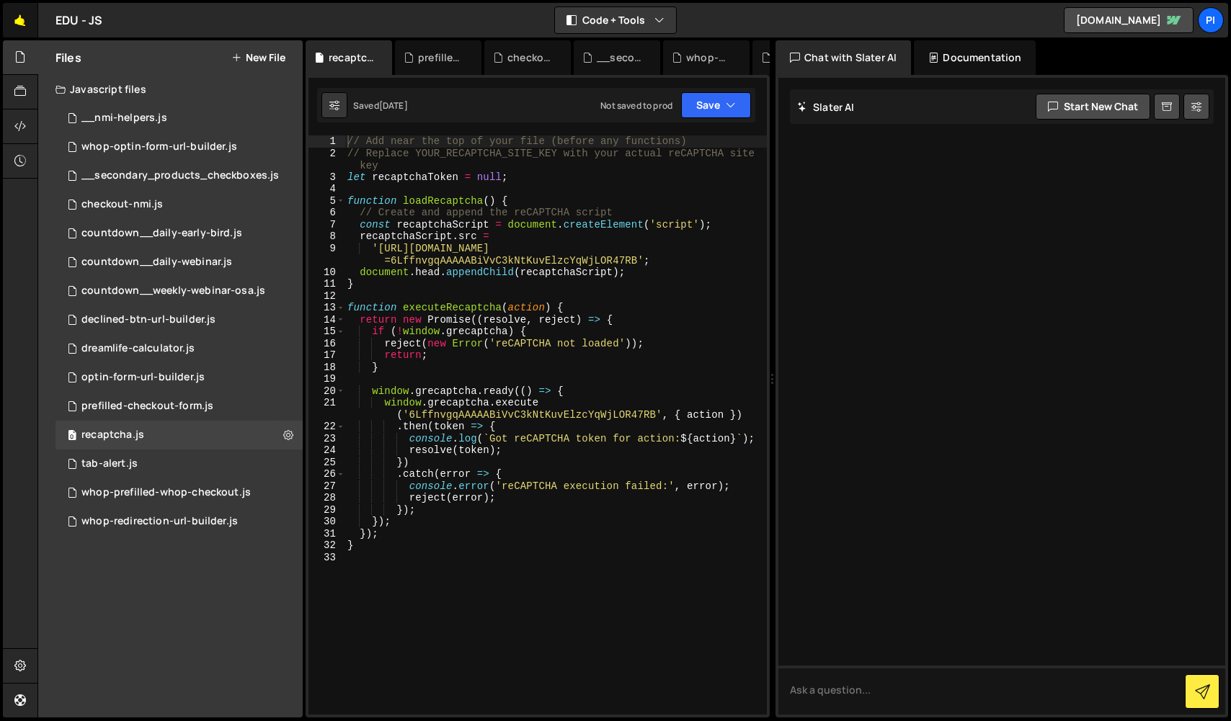
click at [28, 29] on link "🤙" at bounding box center [20, 20] width 35 height 35
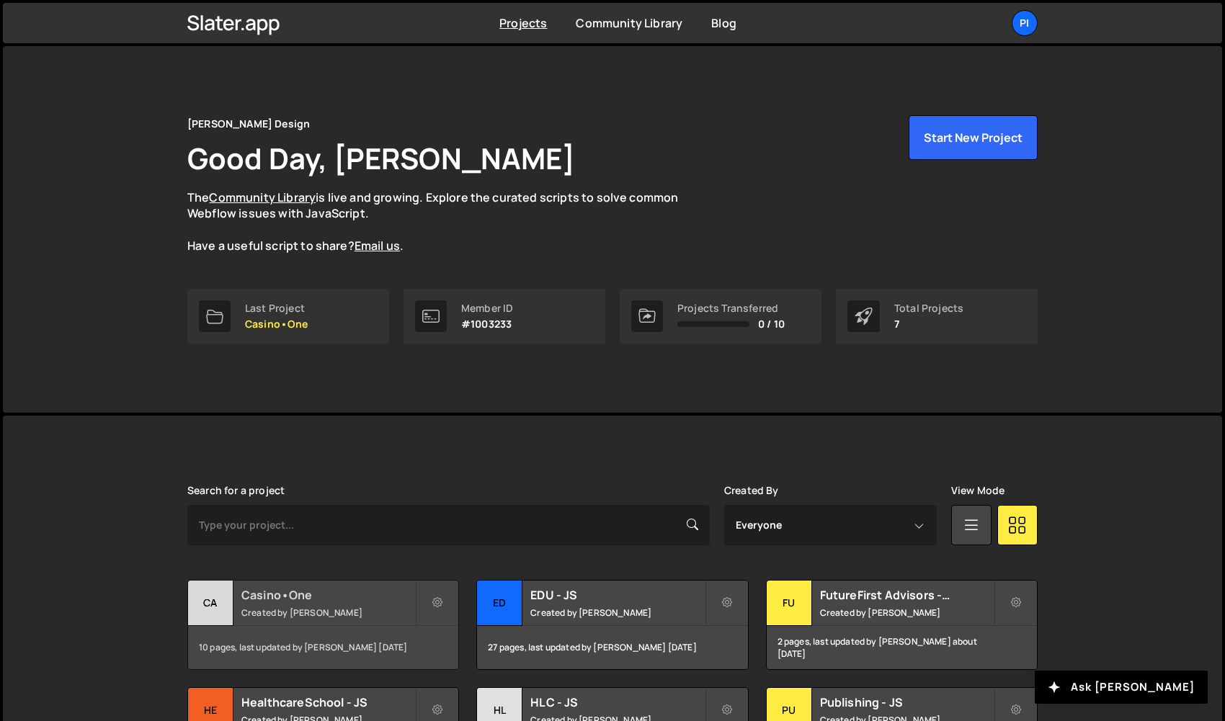
click at [321, 595] on h2 "Casino•One" at bounding box center [328, 595] width 174 height 16
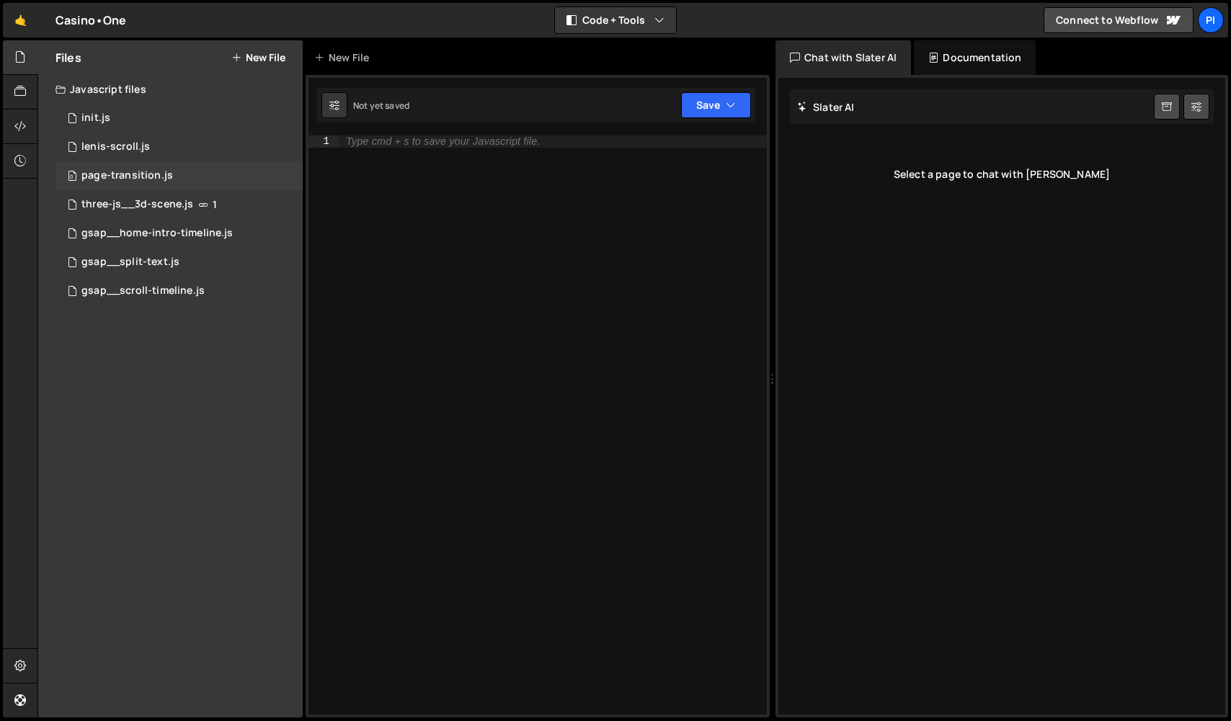
click at [171, 176] on div "0 page-transition.js 0" at bounding box center [178, 175] width 247 height 29
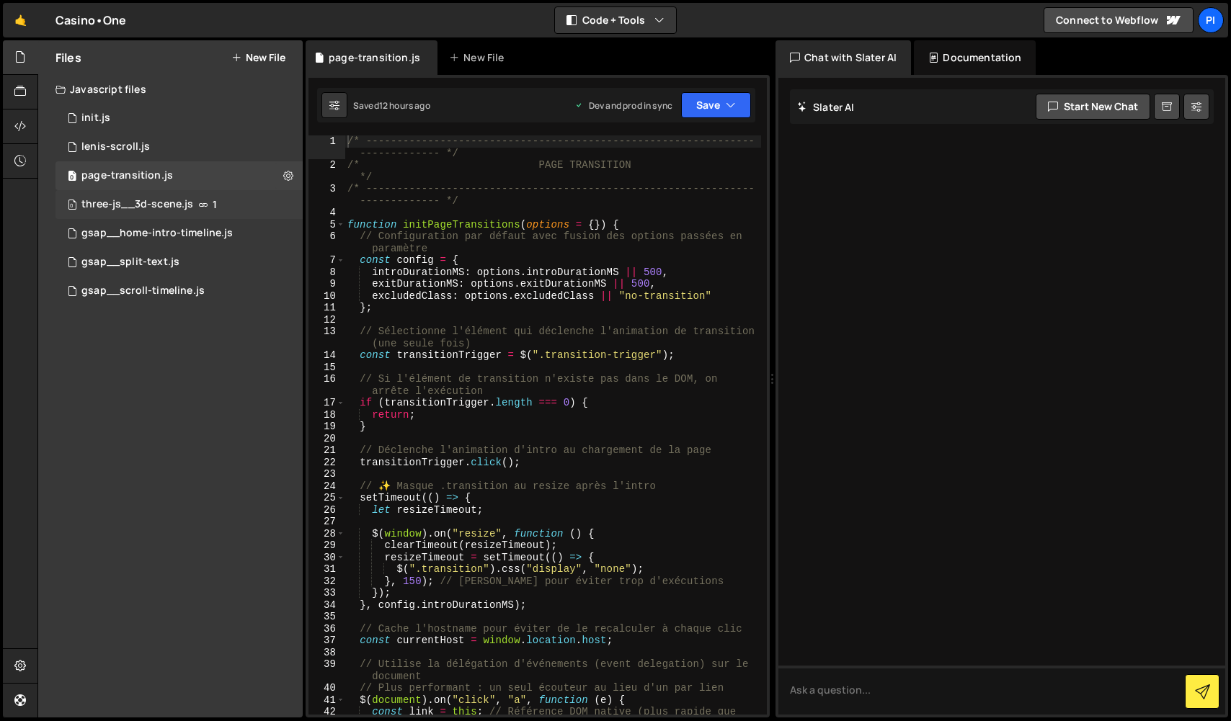
click at [228, 197] on div "0 three-js__3d-scene.js 1" at bounding box center [178, 204] width 247 height 29
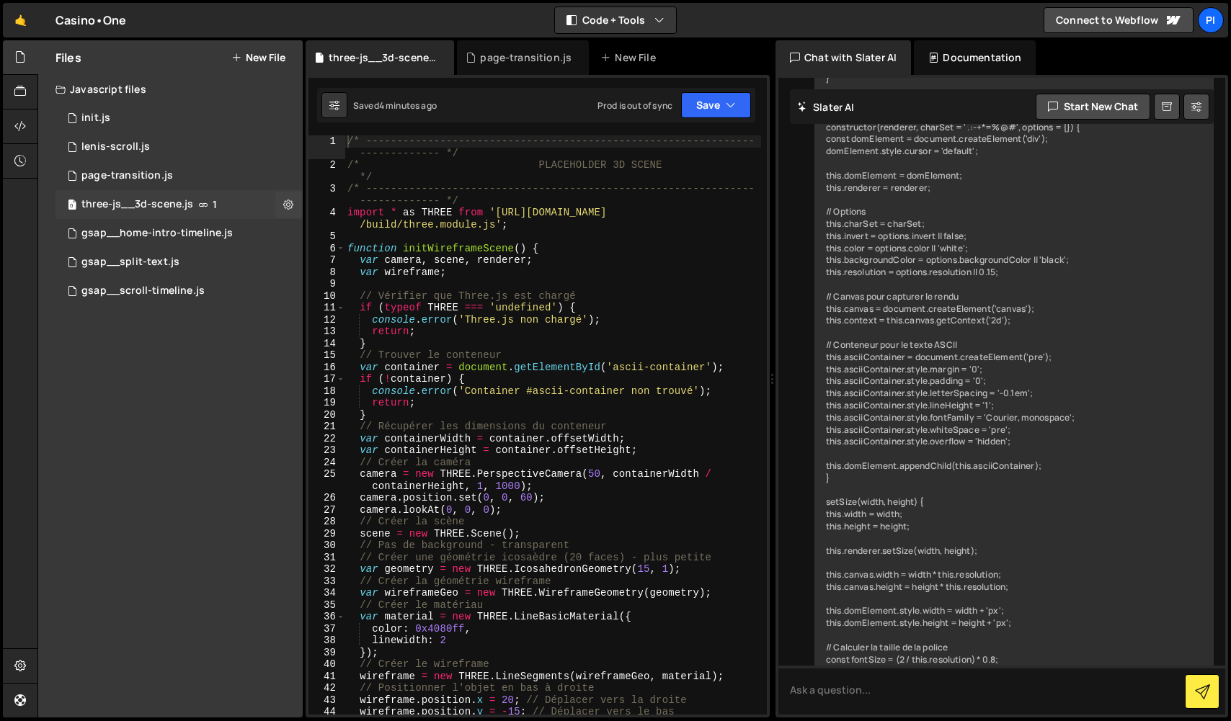
scroll to position [5580, 0]
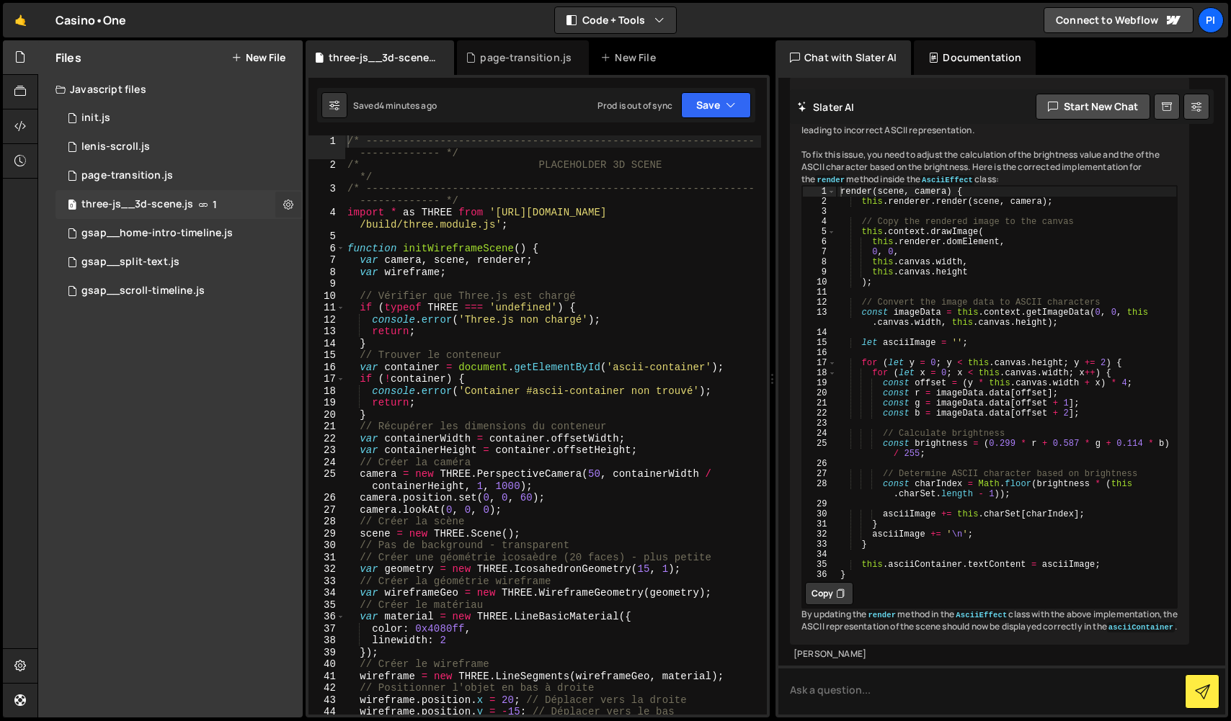
click at [291, 205] on icon at bounding box center [288, 204] width 10 height 14
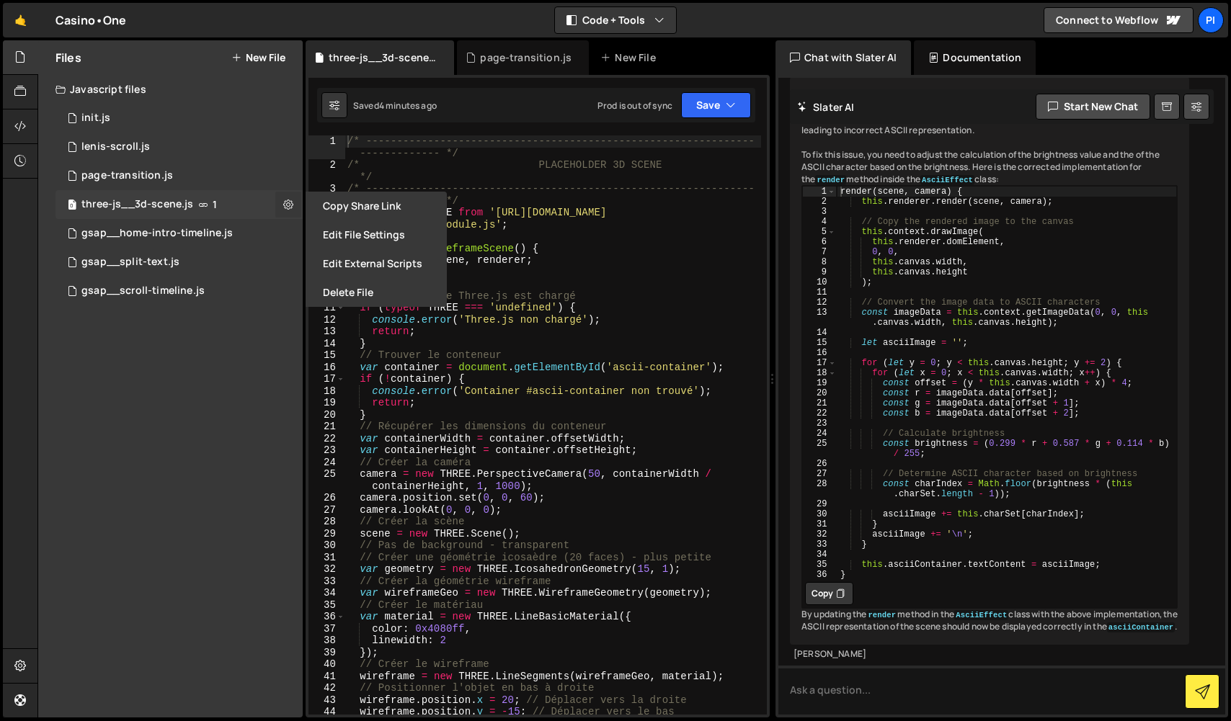
click at [291, 205] on icon at bounding box center [288, 204] width 10 height 14
click at [223, 174] on div "0 page-transition.js 0" at bounding box center [178, 175] width 247 height 29
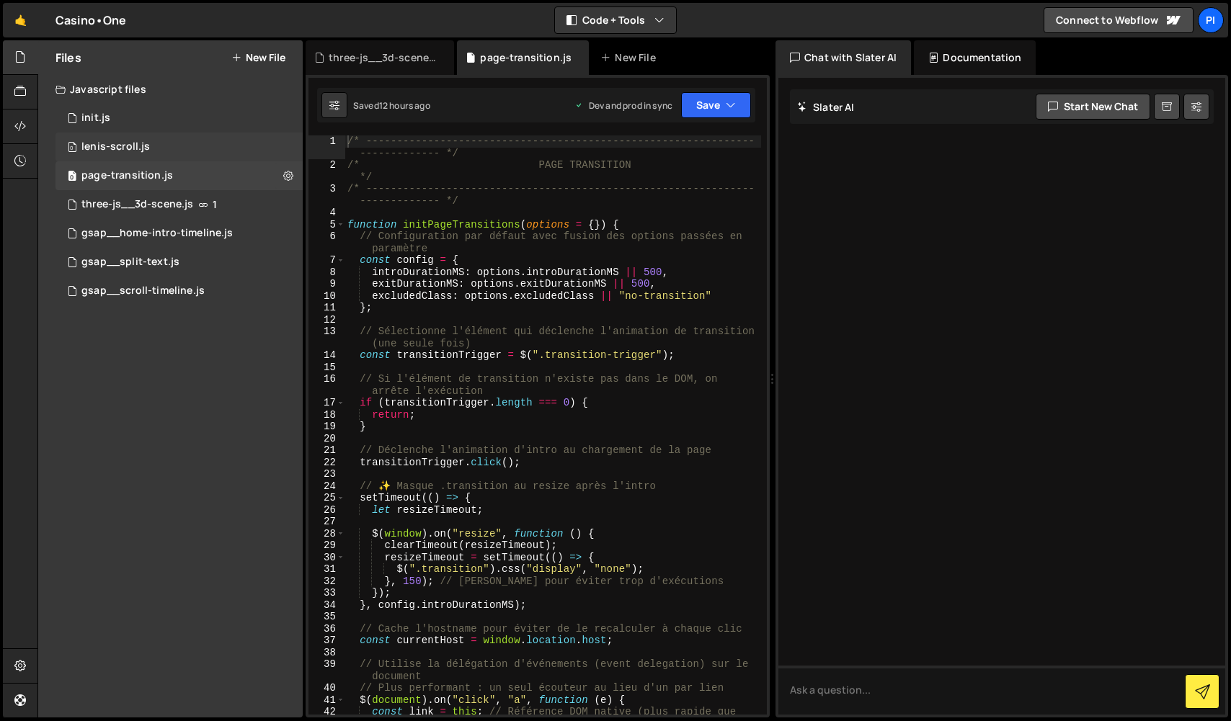
click at [217, 144] on div "0 lenis-scroll.js 0" at bounding box center [178, 147] width 247 height 29
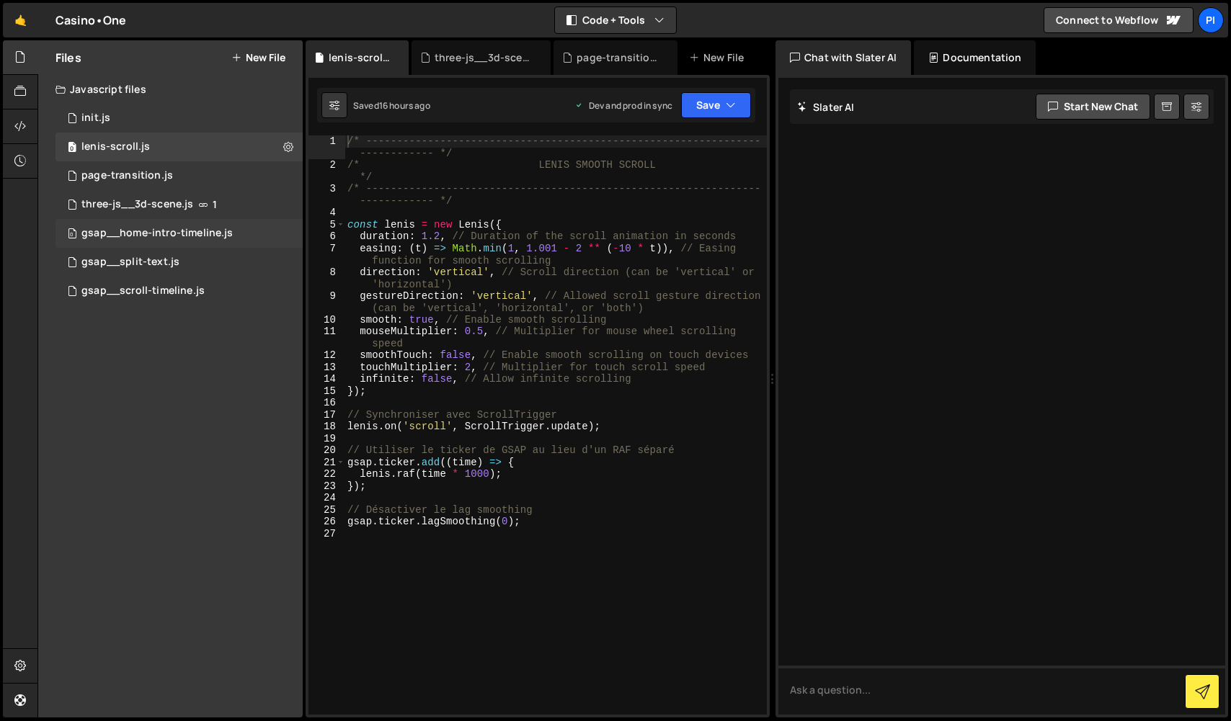
click at [190, 239] on div "gsap__home-intro-timeline.js" at bounding box center [156, 233] width 151 height 13
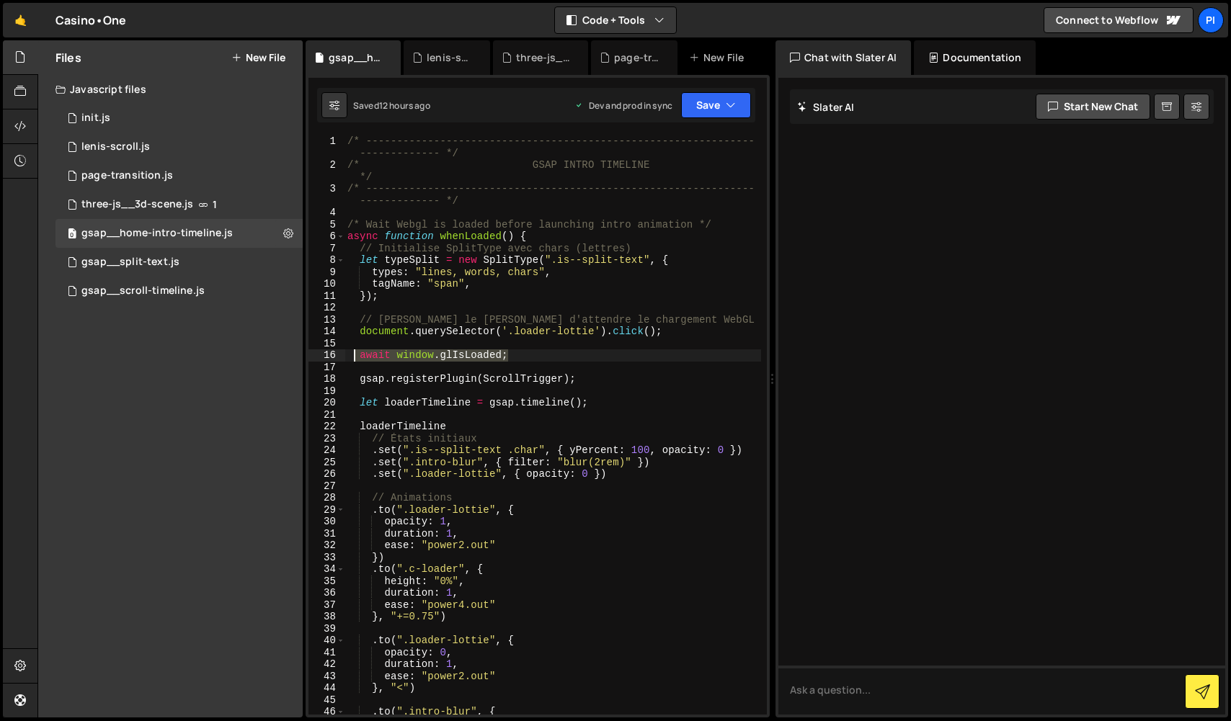
drag, startPoint x: 515, startPoint y: 355, endPoint x: 356, endPoint y: 358, distance: 159.3
click at [356, 358] on div "/* --------------------------------------------------------------- ------------…" at bounding box center [552, 442] width 416 height 615
click at [476, 406] on div "/* --------------------------------------------------------------- ------------…" at bounding box center [552, 442] width 416 height 615
drag, startPoint x: 515, startPoint y: 359, endPoint x: 370, endPoint y: 357, distance: 144.8
click at [370, 357] on div "/* --------------------------------------------------------------- ------------…" at bounding box center [552, 442] width 416 height 615
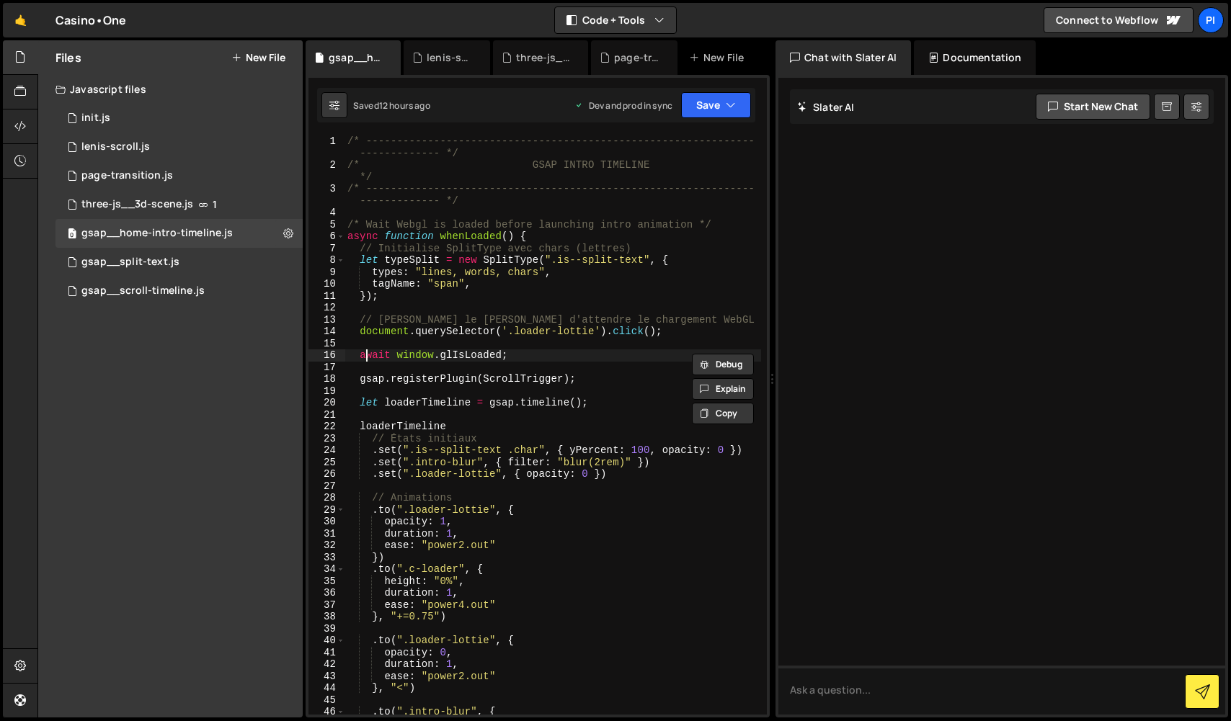
click at [367, 355] on div "/* --------------------------------------------------------------- ------------…" at bounding box center [552, 442] width 416 height 615
drag, startPoint x: 359, startPoint y: 355, endPoint x: 502, endPoint y: 352, distance: 142.7
click at [502, 352] on div "/* --------------------------------------------------------------- ------------…" at bounding box center [552, 442] width 416 height 615
click at [520, 357] on div "/* --------------------------------------------------------------- ------------…" at bounding box center [552, 442] width 416 height 615
drag, startPoint x: 535, startPoint y: 357, endPoint x: 345, endPoint y: 355, distance: 189.5
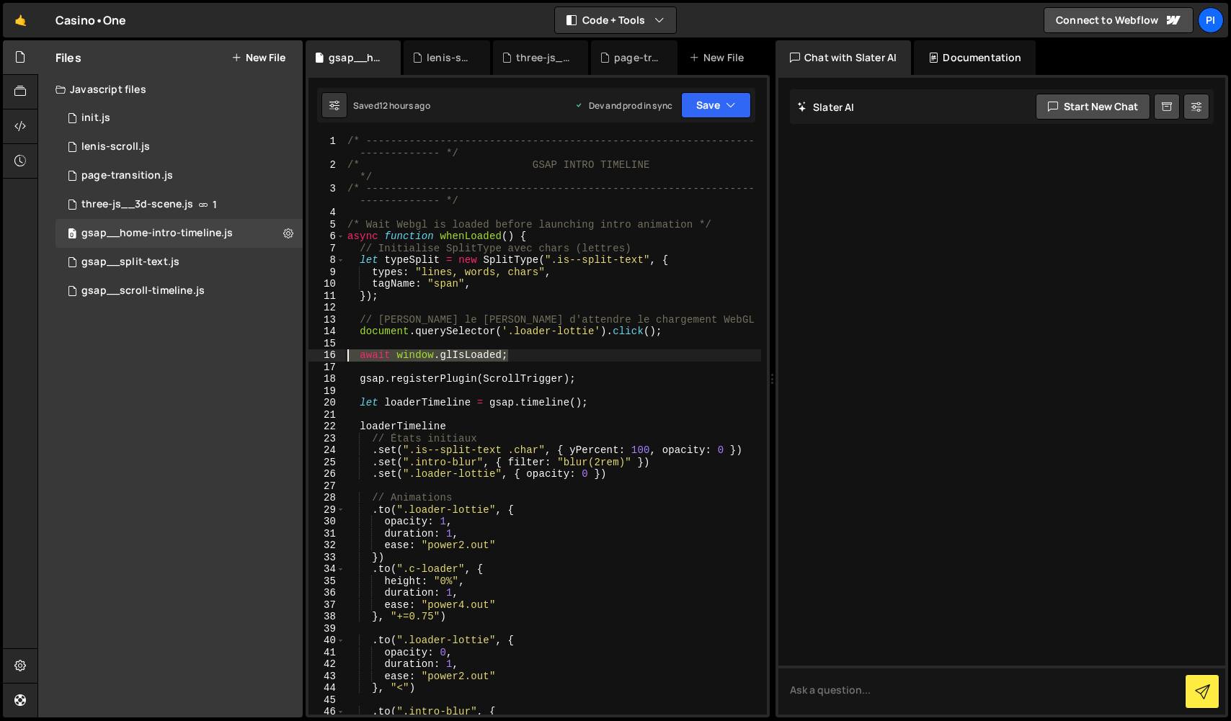
click at [345, 355] on div "/* --------------------------------------------------------------- ------------…" at bounding box center [552, 442] width 416 height 615
click at [528, 422] on div "/* --------------------------------------------------------------- ------------…" at bounding box center [552, 442] width 416 height 615
drag, startPoint x: 529, startPoint y: 360, endPoint x: 383, endPoint y: 359, distance: 146.3
click at [383, 359] on div "/* --------------------------------------------------------------- ------------…" at bounding box center [552, 442] width 416 height 615
type textarea "await window.glIsLoaded;"
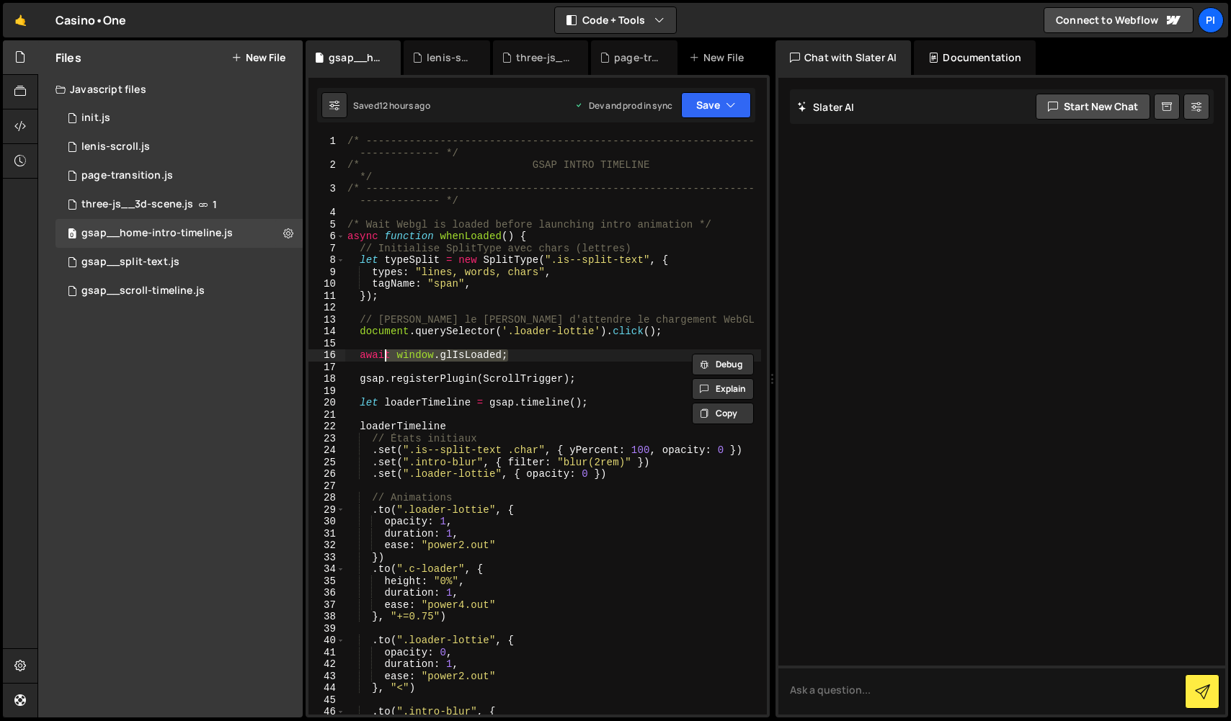
click at [529, 356] on div "/* --------------------------------------------------------------- ------------…" at bounding box center [552, 424] width 416 height 579
drag, startPoint x: 538, startPoint y: 358, endPoint x: 358, endPoint y: 357, distance: 179.4
click at [358, 357] on div "/* --------------------------------------------------------------- ------------…" at bounding box center [552, 442] width 416 height 615
click at [182, 268] on div "0 gsap__split-text.js 0" at bounding box center [178, 262] width 247 height 29
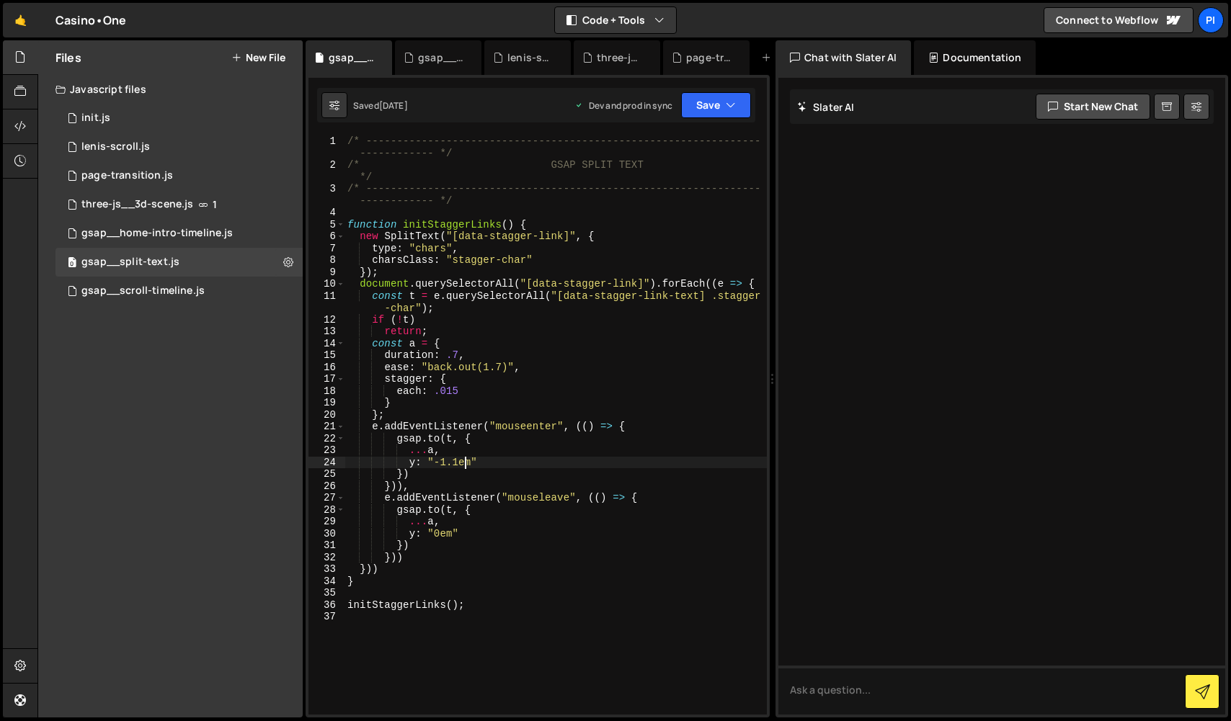
click at [463, 464] on div "/* ---------------------------------------------------------------- -----------…" at bounding box center [555, 442] width 422 height 615
click at [718, 100] on button "Save" at bounding box center [716, 105] width 70 height 26
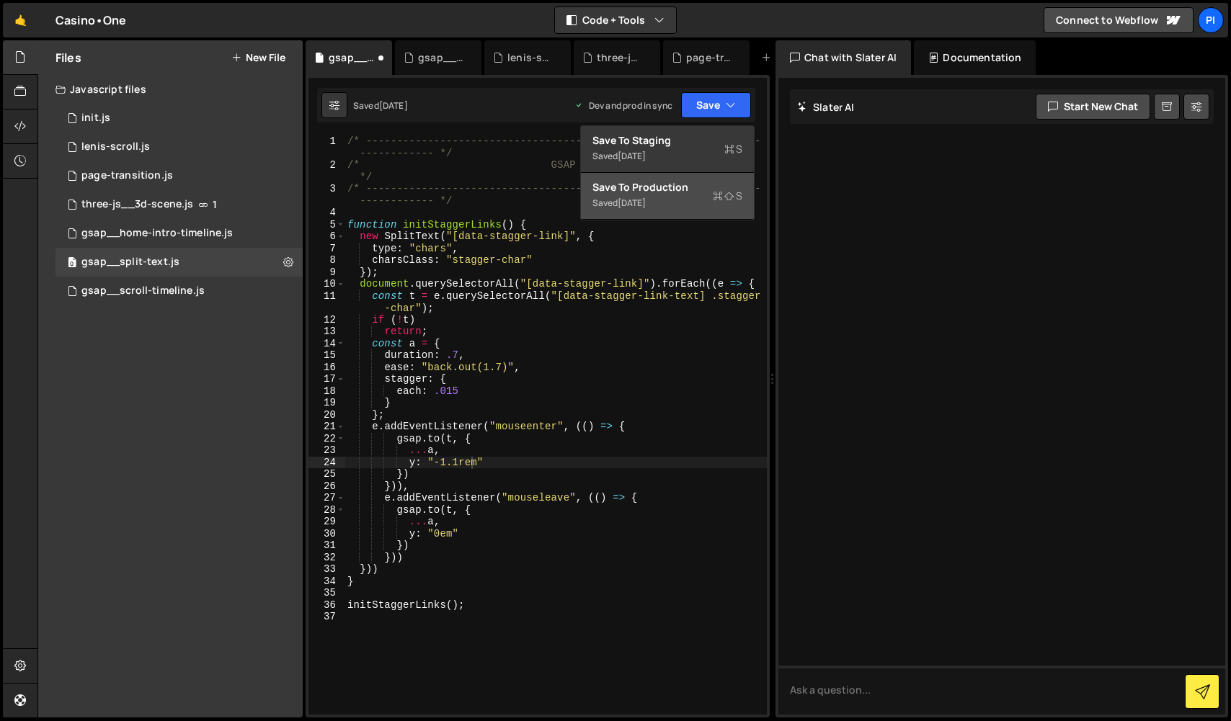
click at [697, 184] on div "Save to Production S" at bounding box center [667, 187] width 150 height 14
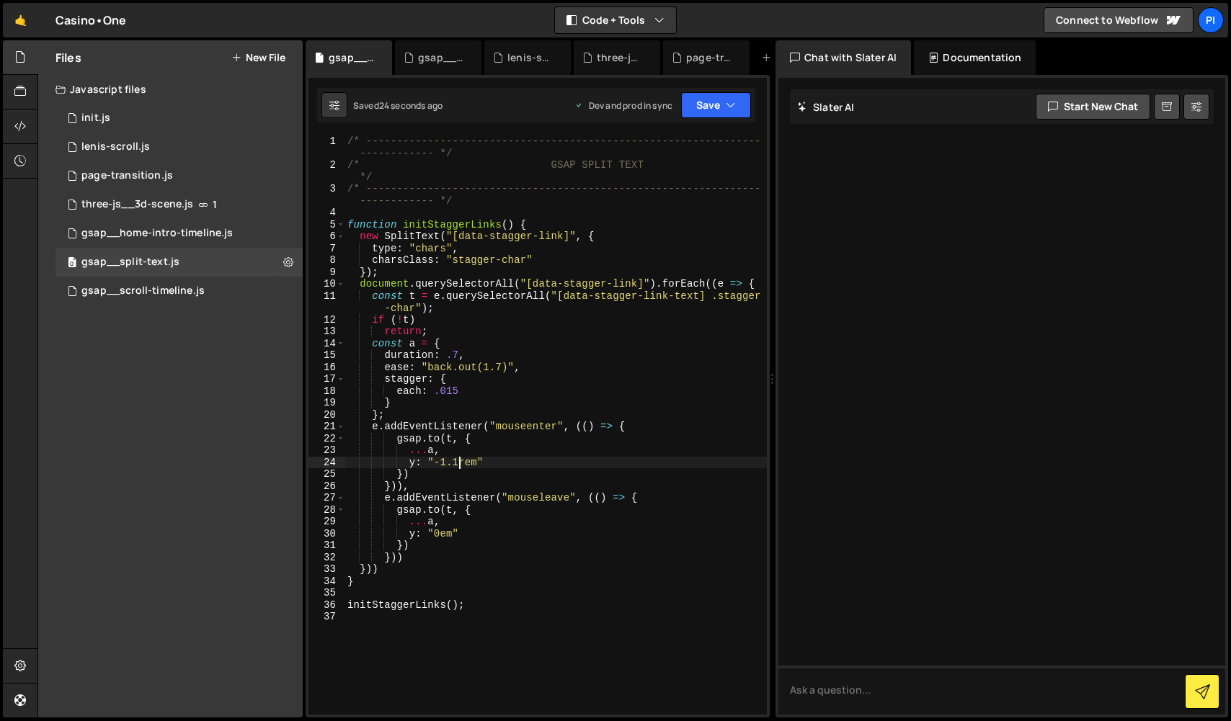
click at [458, 465] on div "/* ---------------------------------------------------------------- -----------…" at bounding box center [555, 442] width 422 height 615
click at [711, 110] on button "Save" at bounding box center [716, 105] width 70 height 26
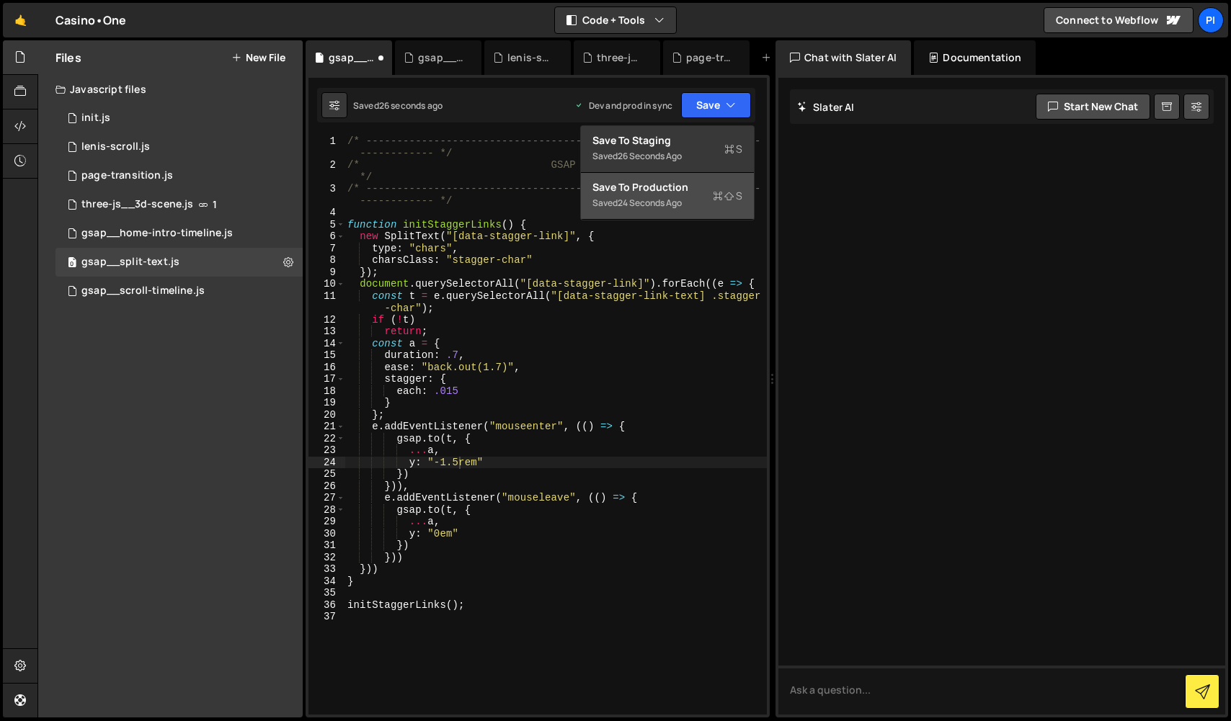
click at [703, 195] on button "Save to Production S Saved 24 seconds ago" at bounding box center [667, 196] width 173 height 47
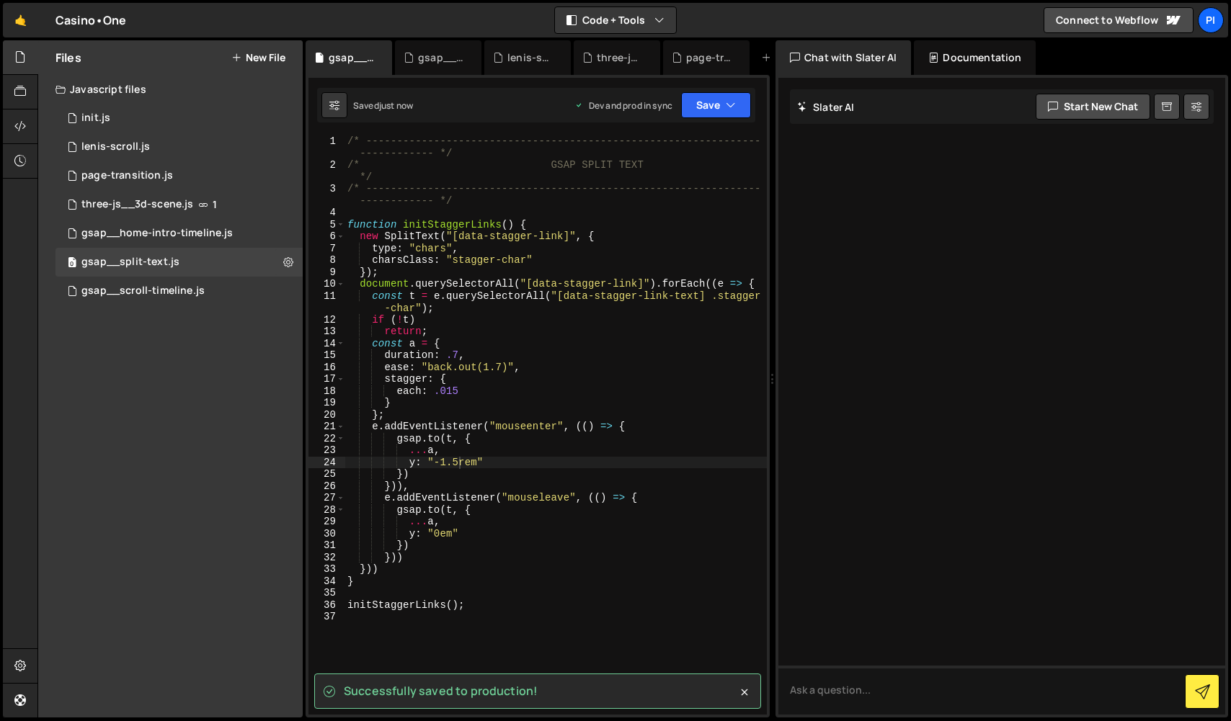
click at [442, 535] on div "/* ---------------------------------------------------------------- -----------…" at bounding box center [555, 442] width 422 height 615
type textarea "y: "0rem""
click at [717, 133] on div "Successfully saved to production! 1 Type cmd + s to save your Javascript file. …" at bounding box center [538, 396] width 464 height 643
click at [717, 100] on button "Save" at bounding box center [716, 105] width 70 height 26
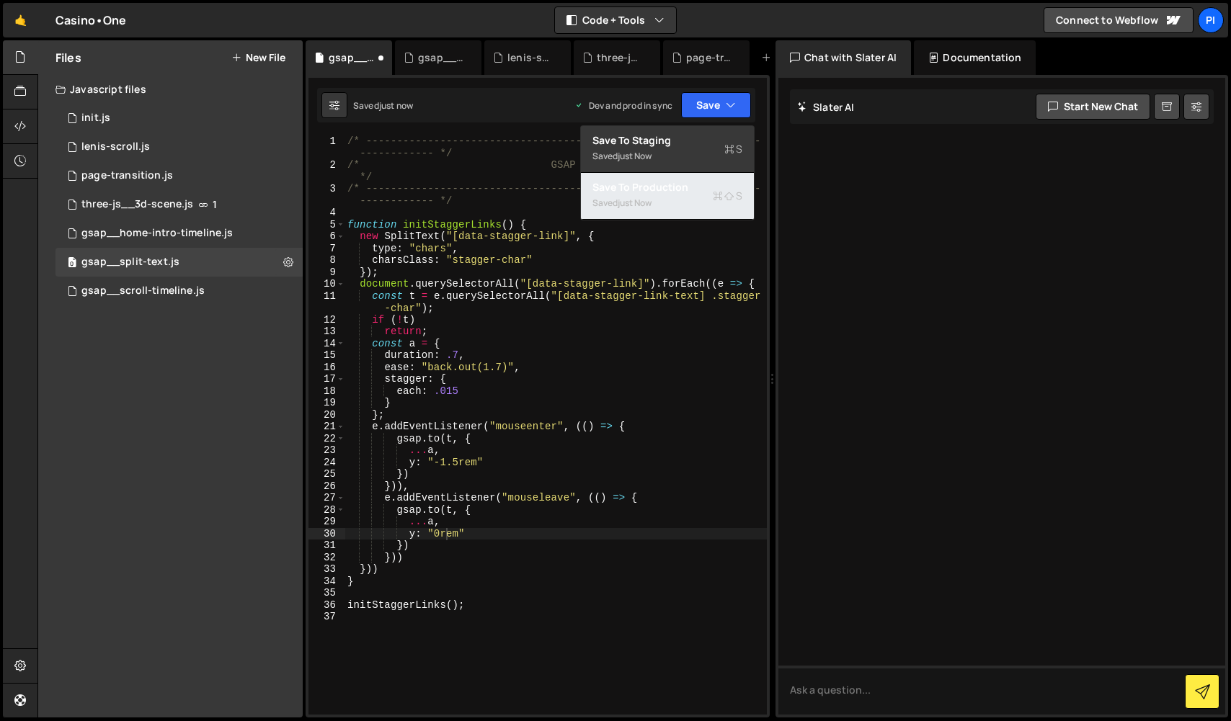
click at [707, 193] on div "Save to Production S" at bounding box center [667, 187] width 150 height 14
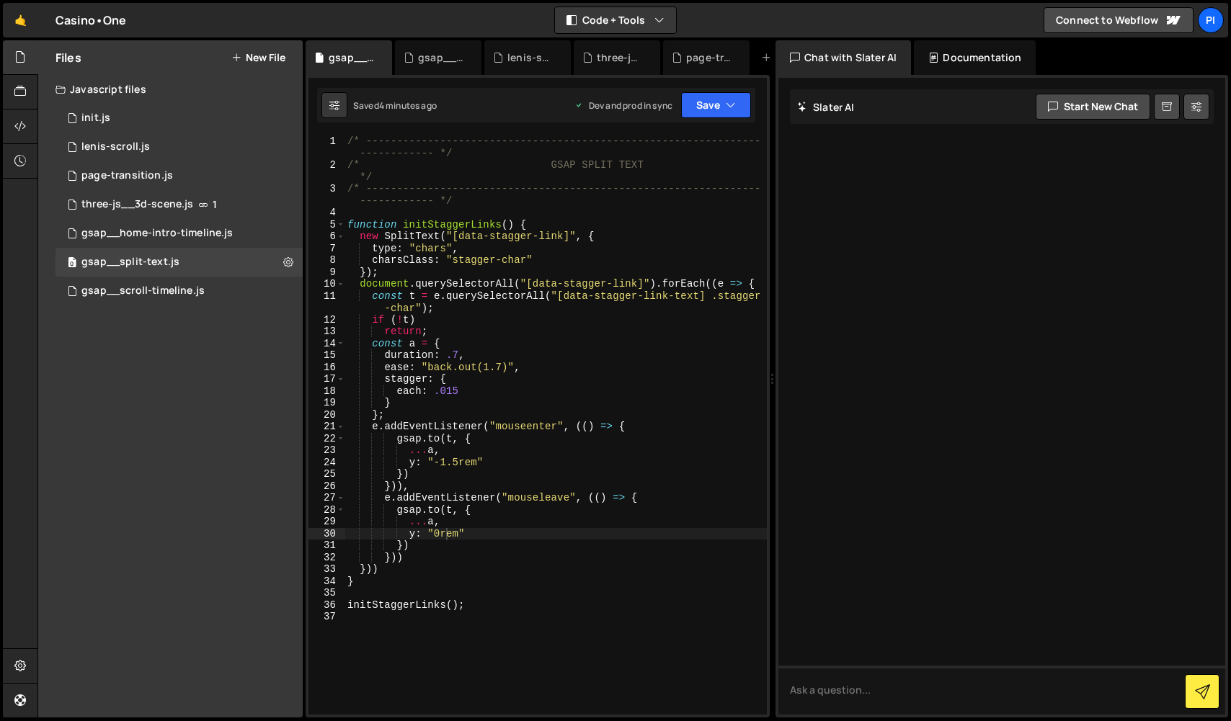
scroll to position [0, 0]
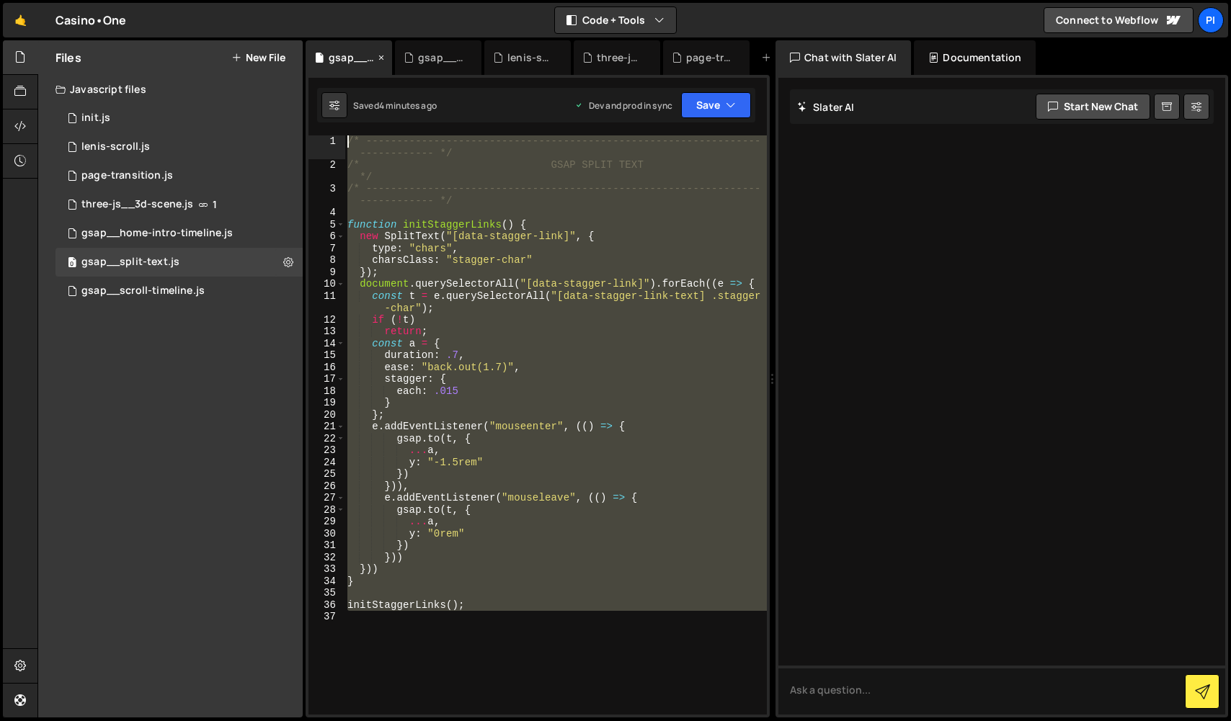
drag, startPoint x: 593, startPoint y: 630, endPoint x: 355, endPoint y: 45, distance: 630.9
click at [355, 45] on div "Debug Explain Copy gsap__split-text.js gsap__home-intro-timeline.[PERSON_NAME]-…" at bounding box center [538, 379] width 464 height 678
type textarea "/* ----------------------------------------------------------------------------…"
